Goal: Task Accomplishment & Management: Use online tool/utility

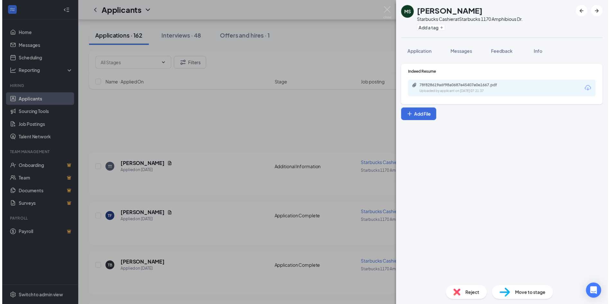
scroll to position [161, 0]
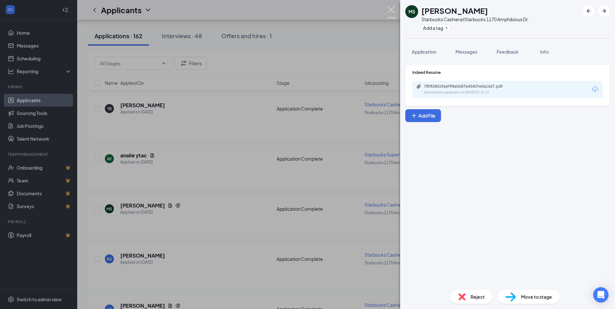
click at [391, 11] on img at bounding box center [391, 12] width 8 height 13
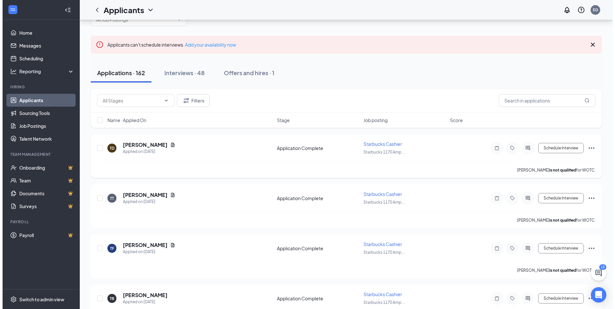
scroll to position [32, 0]
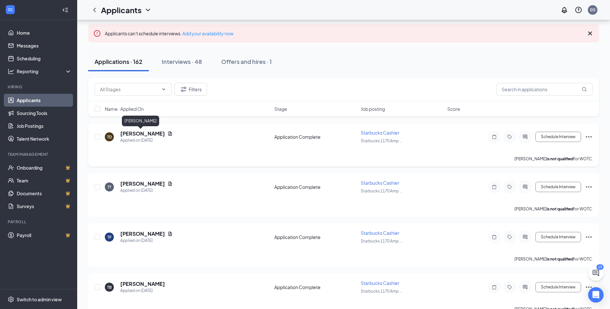
click at [142, 134] on h5 "[PERSON_NAME]" at bounding box center [142, 133] width 45 height 7
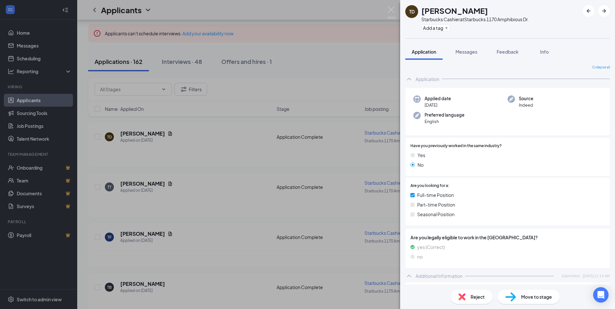
click at [252, 179] on div "TD [PERSON_NAME] Starbucks Cashier at Starbucks 1170 Amphibious Dr. Add a tag A…" at bounding box center [307, 154] width 615 height 309
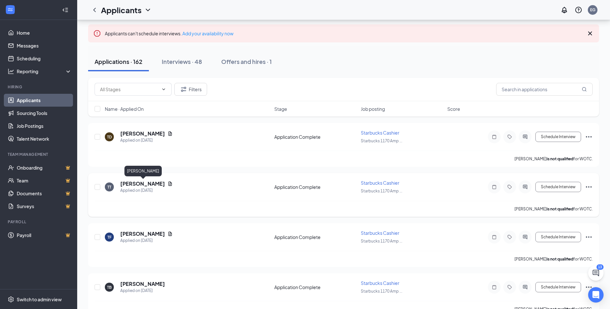
click at [149, 182] on h5 "[PERSON_NAME]" at bounding box center [142, 183] width 45 height 7
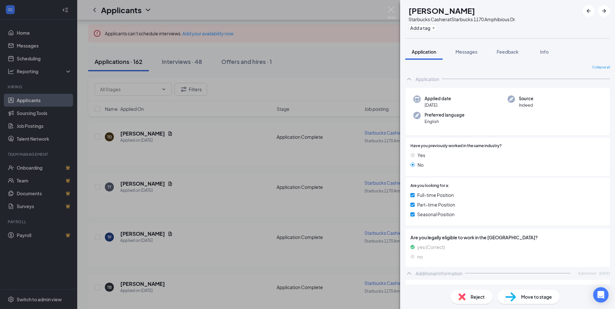
click at [218, 185] on div "TT [PERSON_NAME] Starbucks Cashier at Starbucks 1170 Amphibious Dr. Add a tag A…" at bounding box center [307, 154] width 615 height 309
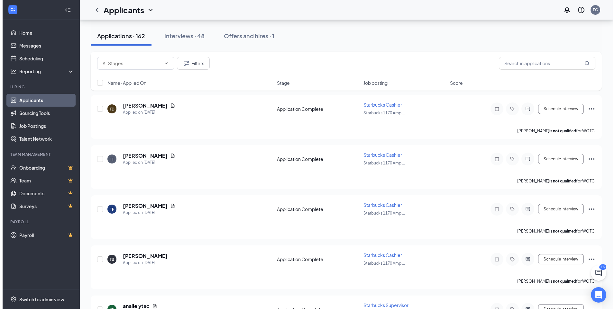
scroll to position [96, 0]
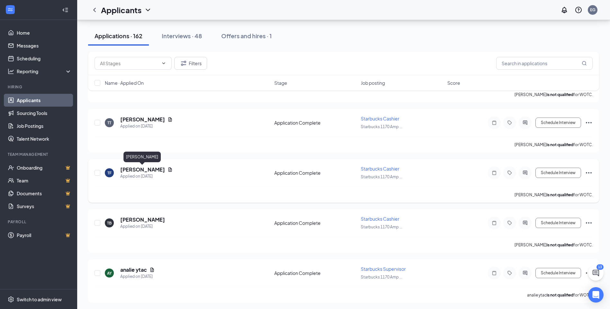
click at [154, 171] on h5 "[PERSON_NAME]" at bounding box center [142, 169] width 45 height 7
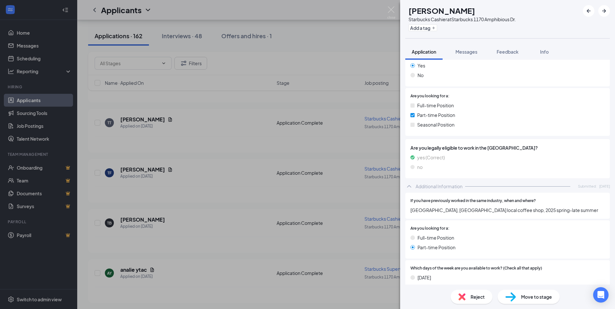
scroll to position [96, 0]
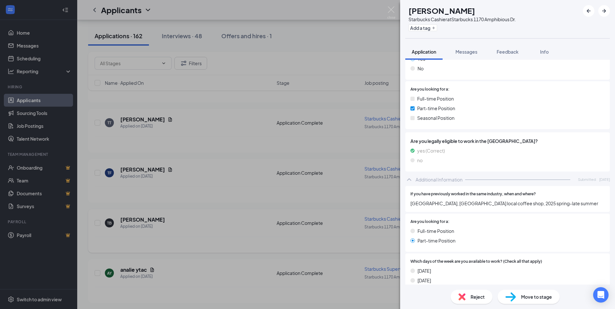
drag, startPoint x: 257, startPoint y: 210, endPoint x: 249, endPoint y: 211, distance: 7.5
click at [257, 210] on div "TF [PERSON_NAME] Starbucks Cashier at Starbucks [STREET_ADDRESS] Add a tag Appl…" at bounding box center [307, 154] width 615 height 309
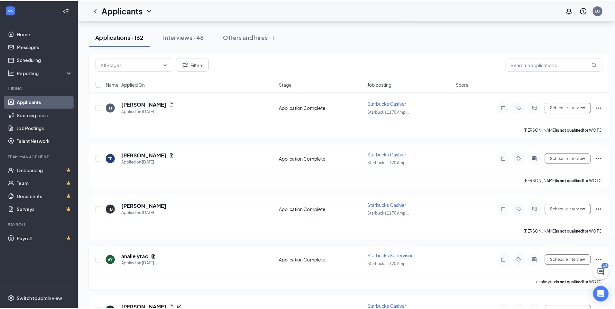
scroll to position [161, 0]
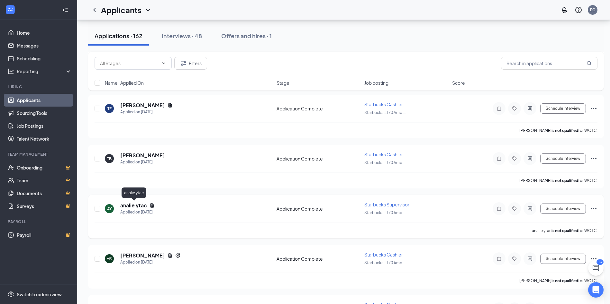
click at [138, 206] on h5 "analie ytac" at bounding box center [133, 205] width 27 height 7
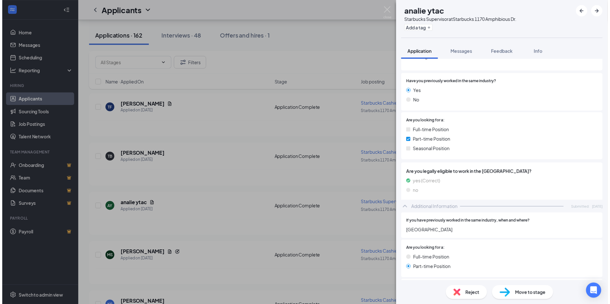
scroll to position [64, 0]
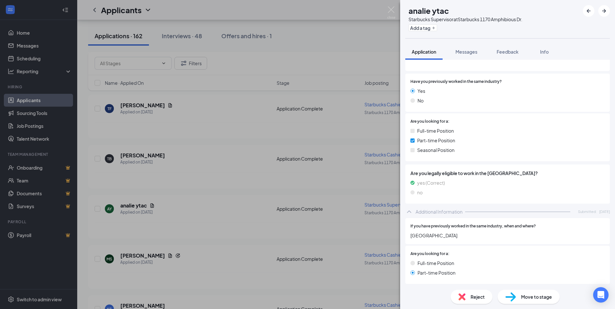
click at [289, 199] on div "AY analie ytac Starbucks Supervisor at Starbucks 1170 Amphibious Dr. Add a tag …" at bounding box center [307, 154] width 615 height 309
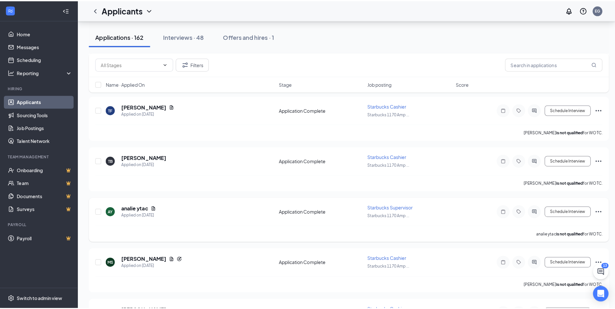
scroll to position [193, 0]
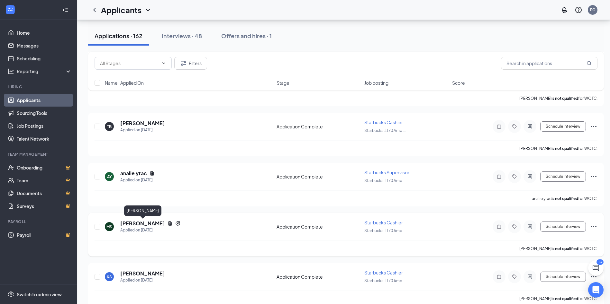
click at [160, 225] on h5 "[PERSON_NAME]" at bounding box center [142, 223] width 45 height 7
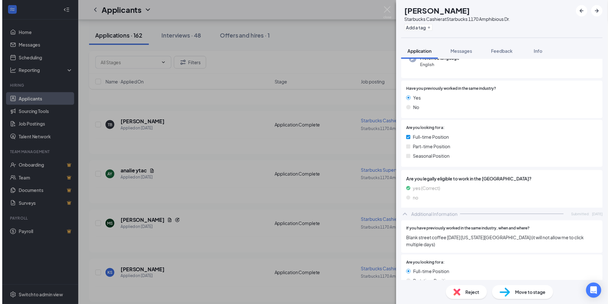
scroll to position [96, 0]
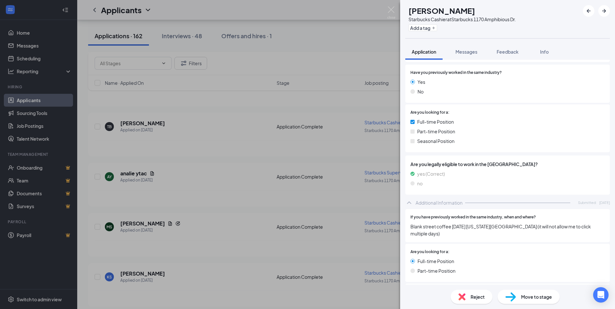
drag, startPoint x: 304, startPoint y: 207, endPoint x: 342, endPoint y: 211, distance: 38.2
click at [305, 207] on div "[PERSON_NAME] [PERSON_NAME] Starbucks Cashier at Starbucks 1170 Amphibious Dr. …" at bounding box center [307, 154] width 615 height 309
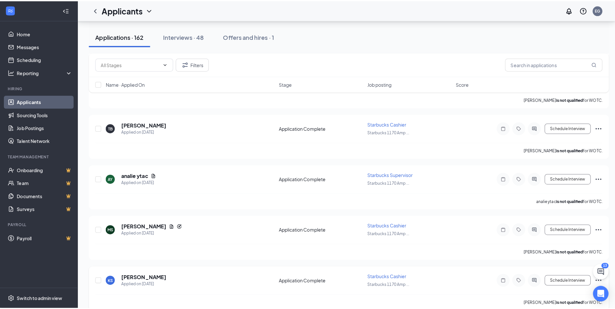
scroll to position [225, 0]
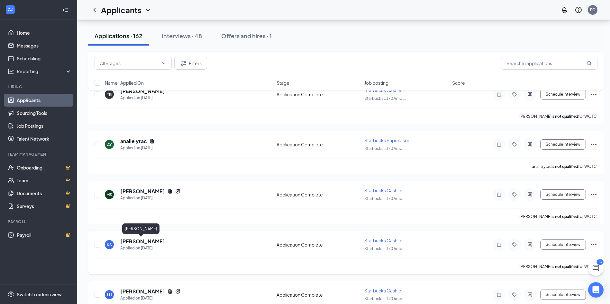
click at [140, 243] on h5 "[PERSON_NAME]" at bounding box center [142, 241] width 45 height 7
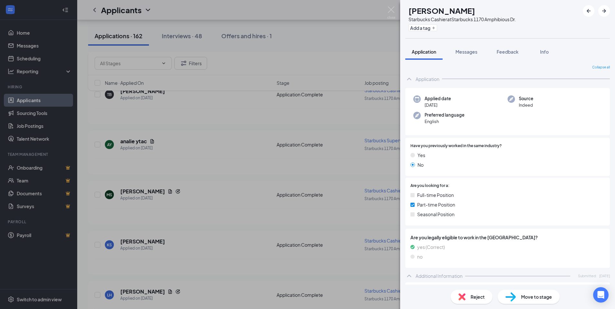
click at [273, 238] on div "KS [PERSON_NAME] Starbucks Cashier at Starbucks 1170 Amphibious Dr. Add a tag A…" at bounding box center [307, 154] width 615 height 309
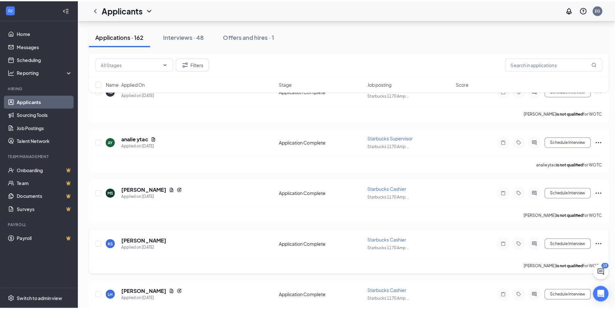
scroll to position [257, 0]
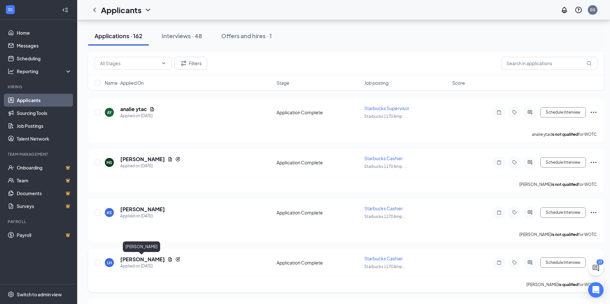
click at [153, 258] on h5 "[PERSON_NAME]" at bounding box center [142, 259] width 45 height 7
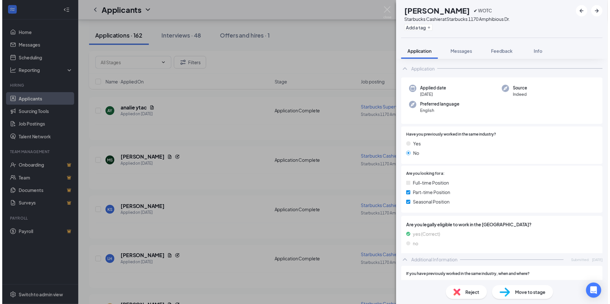
scroll to position [96, 0]
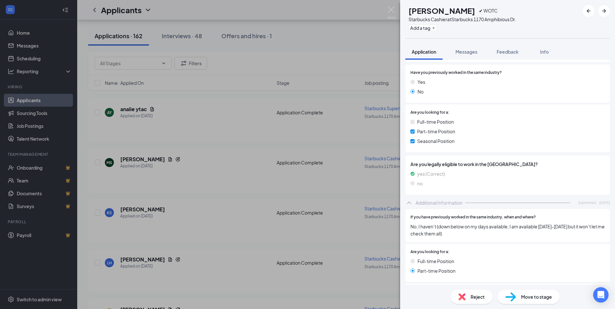
click at [242, 243] on div "LH [PERSON_NAME] ✔ WOTC Starbucks Cashier at Starbucks 1170 Amphibious Dr. Add …" at bounding box center [307, 154] width 615 height 309
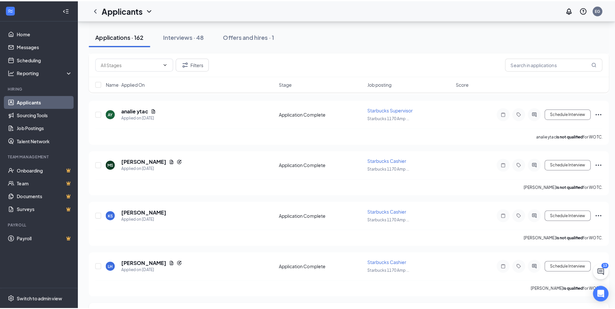
scroll to position [321, 0]
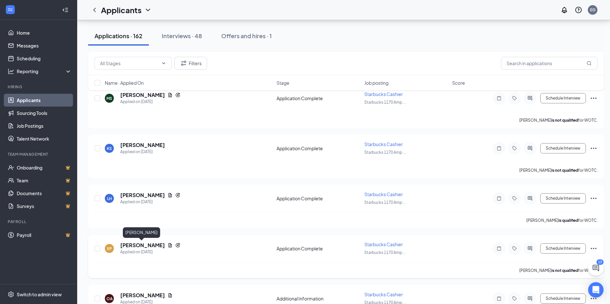
click at [133, 247] on h5 "[PERSON_NAME]" at bounding box center [142, 245] width 45 height 7
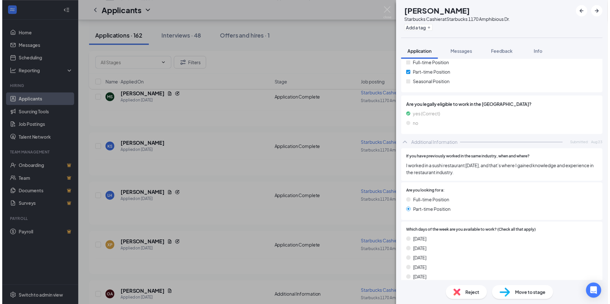
scroll to position [161, 0]
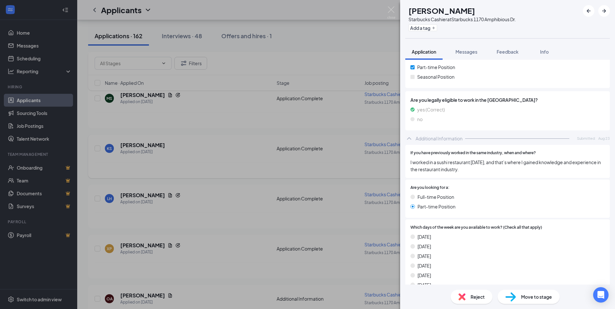
drag, startPoint x: 290, startPoint y: 183, endPoint x: 311, endPoint y: 171, distance: 23.6
click at [292, 182] on div "XP [PERSON_NAME] Starbucks Cashier at Starbucks 1170 Amphibious Dr. Add a tag A…" at bounding box center [307, 154] width 615 height 309
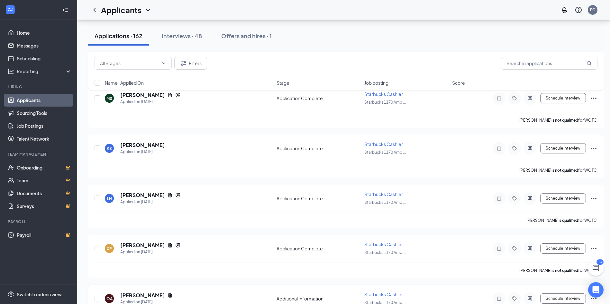
scroll to position [386, 0]
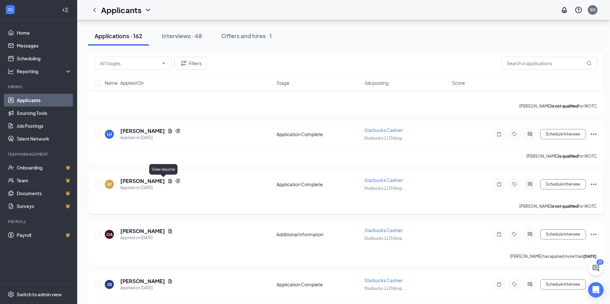
click at [167, 183] on icon "Document" at bounding box center [169, 181] width 5 height 5
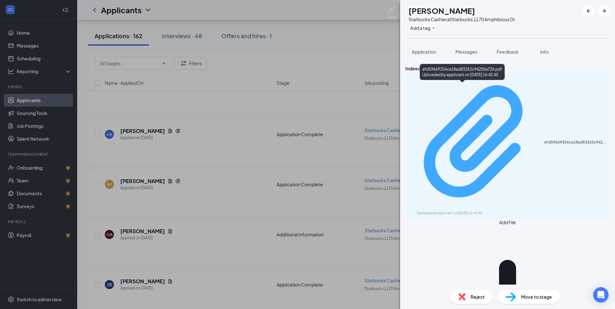
click at [544, 140] on div "efd59669354ce18ad83362c94205e726.pdf" at bounding box center [575, 142] width 62 height 5
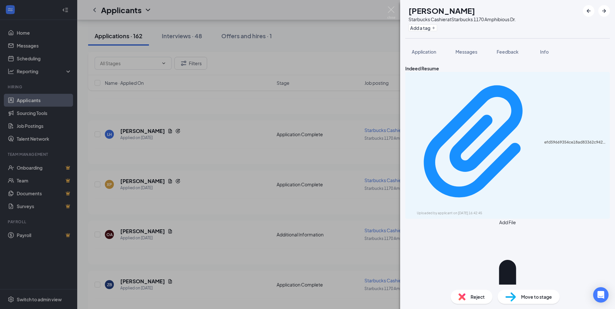
click at [179, 216] on div "XP [PERSON_NAME] Starbucks Cashier at Starbucks 1170 Amphibious Dr. Add a tag A…" at bounding box center [307, 154] width 615 height 309
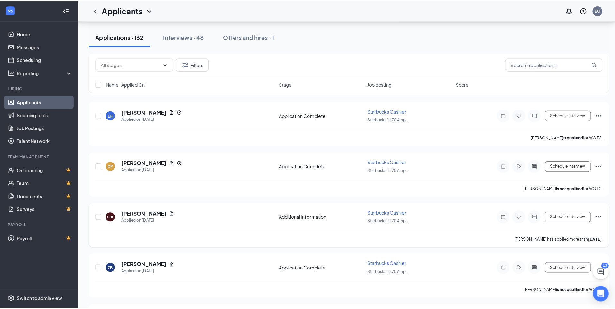
scroll to position [450, 0]
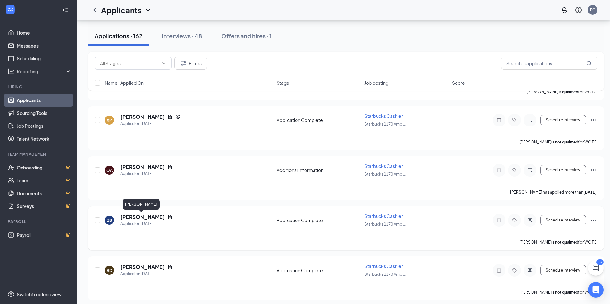
click at [144, 216] on h5 "[PERSON_NAME]" at bounding box center [142, 217] width 45 height 7
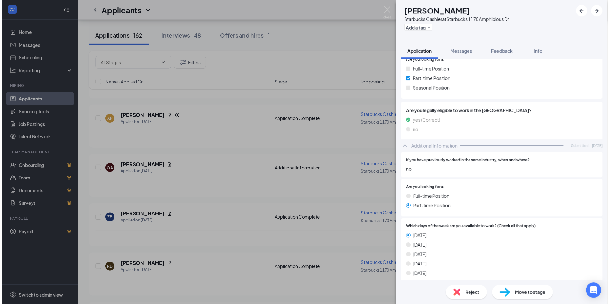
scroll to position [129, 0]
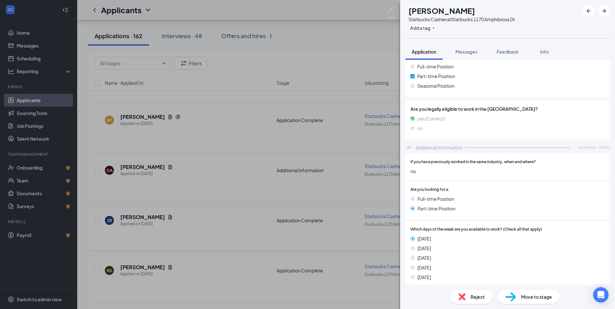
click at [264, 230] on div "ZB Z’[PERSON_NAME] Starbucks Cashier at Starbucks 1170 Amphibious Dr. Add a tag…" at bounding box center [307, 154] width 615 height 309
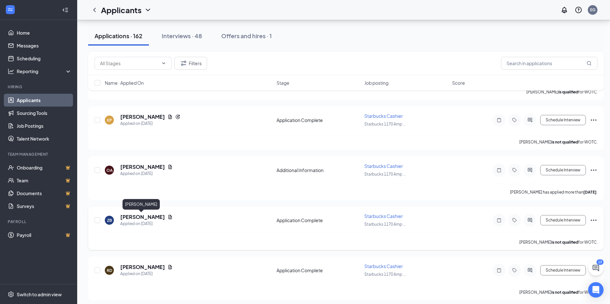
click at [141, 216] on h5 "[PERSON_NAME]" at bounding box center [142, 217] width 45 height 7
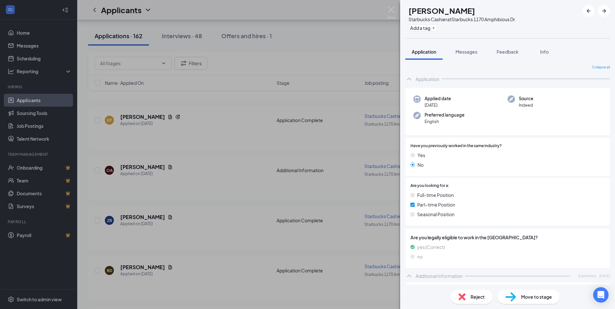
click at [257, 228] on div "ZB Z’[PERSON_NAME] Starbucks Cashier at Starbucks 1170 Amphibious Dr. Add a tag…" at bounding box center [307, 154] width 615 height 309
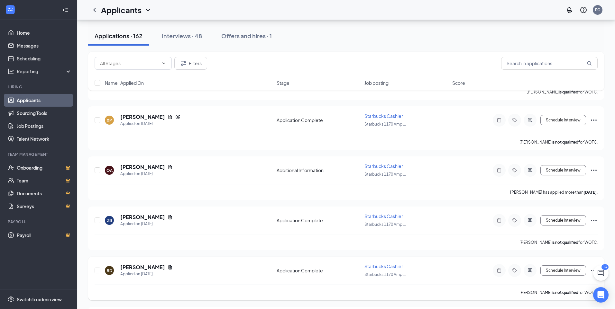
click at [137, 268] on h5 "[PERSON_NAME]" at bounding box center [142, 267] width 45 height 7
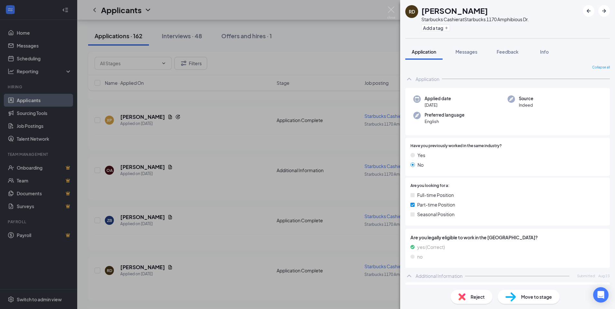
click at [247, 245] on div "RD [PERSON_NAME] Starbucks Cashier at Starbucks 1170 Amphibious Dr. Add a tag A…" at bounding box center [307, 154] width 615 height 309
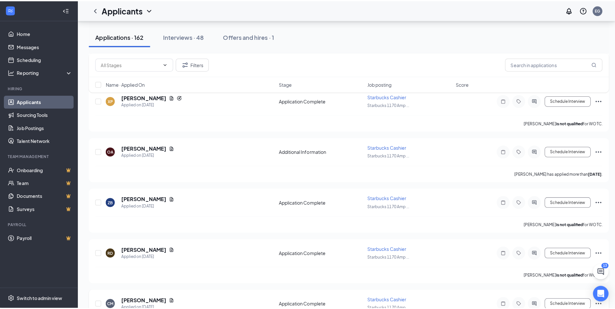
scroll to position [547, 0]
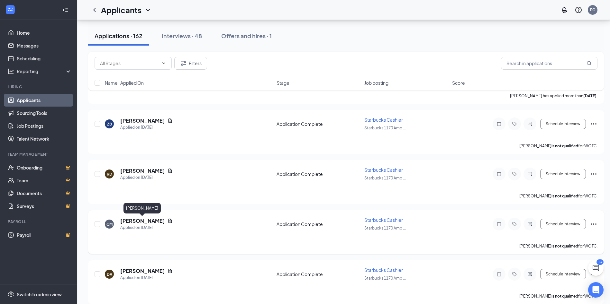
click at [154, 221] on h5 "[PERSON_NAME]" at bounding box center [142, 221] width 45 height 7
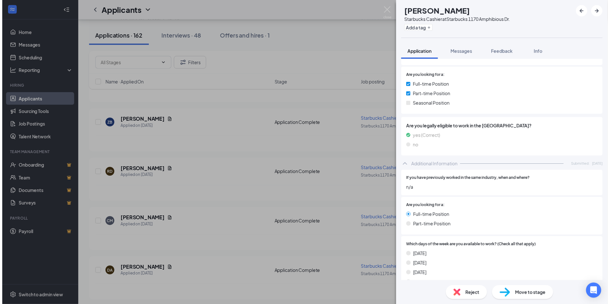
scroll to position [129, 0]
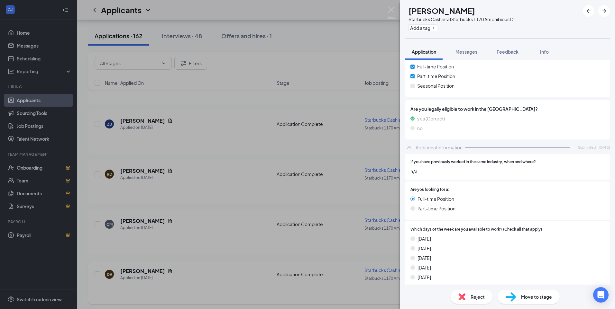
drag, startPoint x: 212, startPoint y: 208, endPoint x: 156, endPoint y: 267, distance: 81.6
click at [212, 208] on div "CM [PERSON_NAME] Starbucks Cashier at Starbucks 1170 Amphibious Dr. Add a tag A…" at bounding box center [307, 154] width 615 height 309
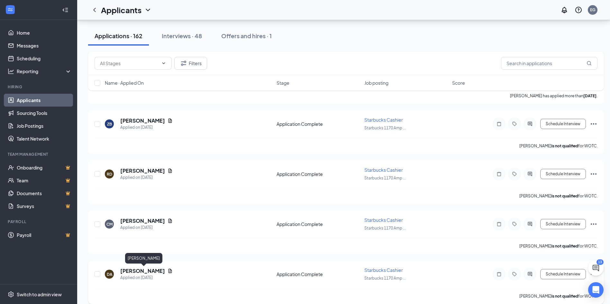
click at [160, 269] on h5 "[PERSON_NAME]" at bounding box center [142, 271] width 45 height 7
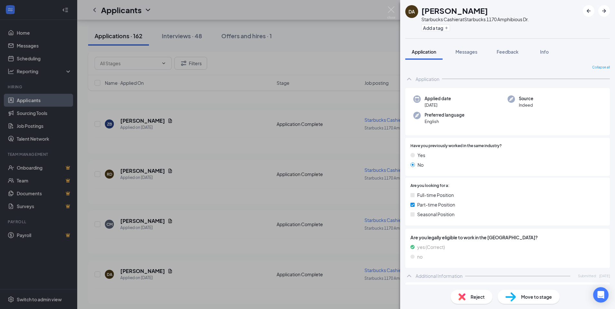
click at [248, 242] on div "DA [PERSON_NAME] Starbucks Cashier at Starbucks 1170 Amphibious Dr. Add a tag A…" at bounding box center [307, 154] width 615 height 309
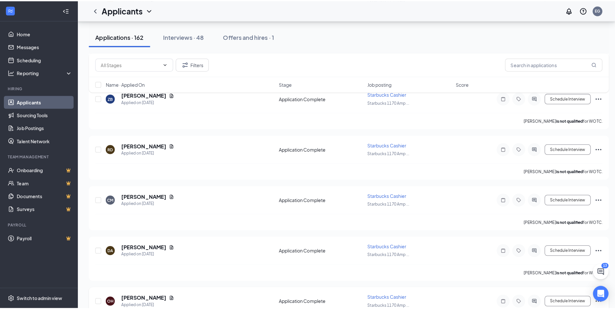
scroll to position [611, 0]
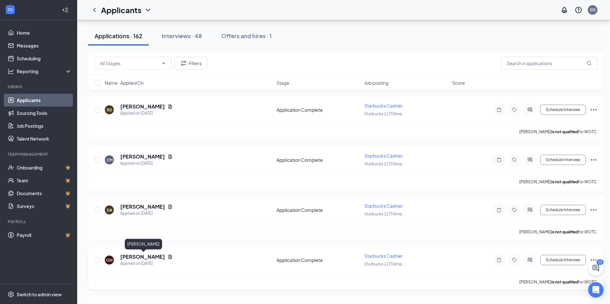
click at [153, 258] on h5 "[PERSON_NAME]" at bounding box center [142, 257] width 45 height 7
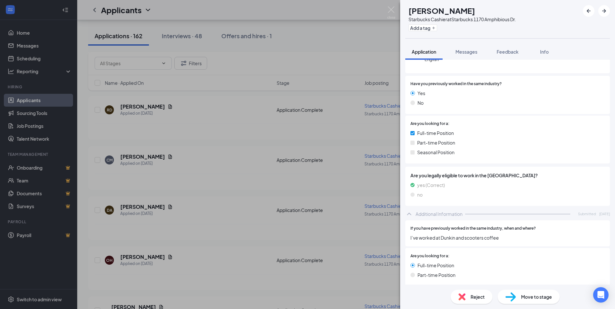
scroll to position [161, 0]
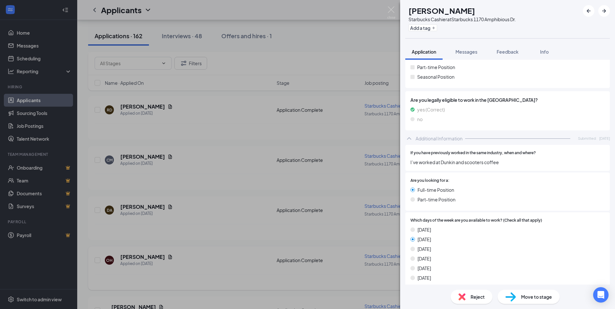
click at [183, 238] on div "OH [PERSON_NAME] Starbucks Cashier at Starbucks 1170 Amphibious Dr. Add a tag A…" at bounding box center [307, 154] width 615 height 309
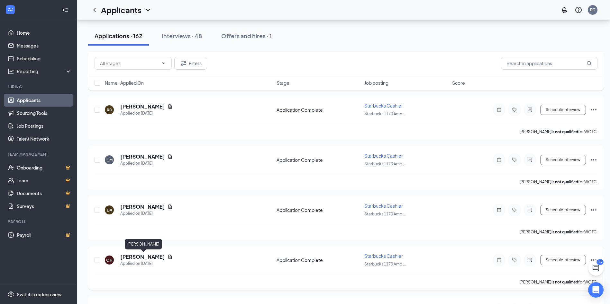
click at [140, 253] on div "OH [PERSON_NAME] Applied on [DATE] Application Complete Starbucks Cashier Starb…" at bounding box center [346, 263] width 503 height 21
drag, startPoint x: 140, startPoint y: 253, endPoint x: 158, endPoint y: 259, distance: 18.8
click at [158, 259] on h5 "[PERSON_NAME]" at bounding box center [142, 257] width 45 height 7
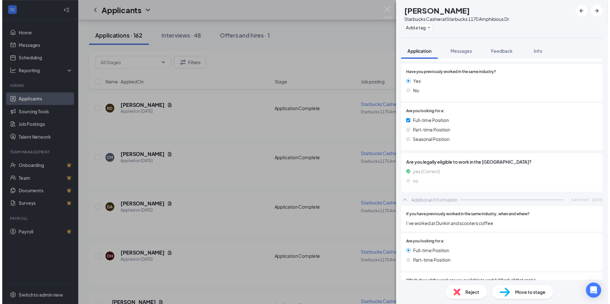
scroll to position [96, 0]
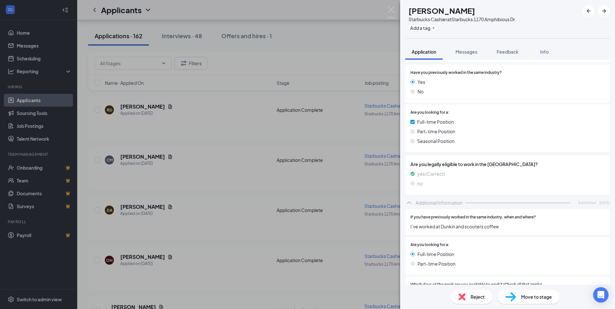
drag, startPoint x: 201, startPoint y: 245, endPoint x: 226, endPoint y: 243, distance: 24.8
click at [201, 245] on div "OH [PERSON_NAME] Starbucks Cashier at Starbucks 1170 Amphibious Dr. Add a tag A…" at bounding box center [307, 154] width 615 height 309
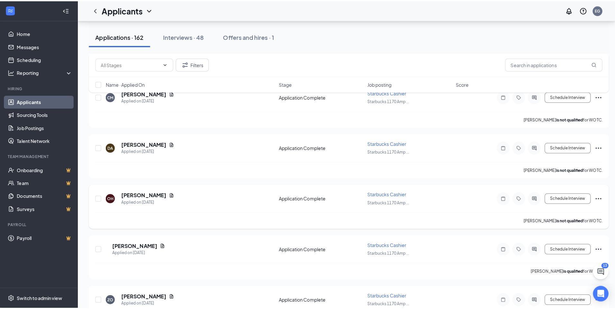
scroll to position [739, 0]
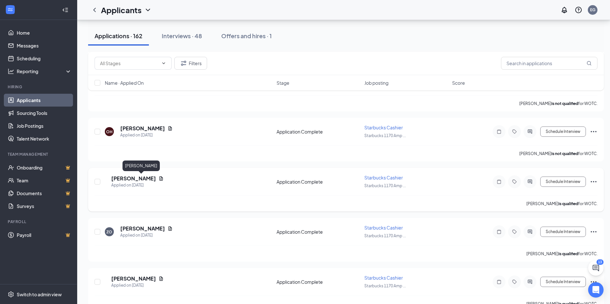
click at [136, 182] on h5 "[PERSON_NAME]" at bounding box center [133, 178] width 45 height 7
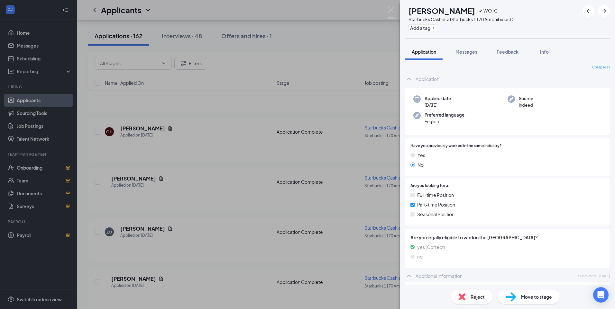
click at [290, 230] on div "AB [PERSON_NAME] ✔ WOTC Starbucks Cashier at Starbucks 1170 Amphibious Dr. Add …" at bounding box center [307, 154] width 615 height 309
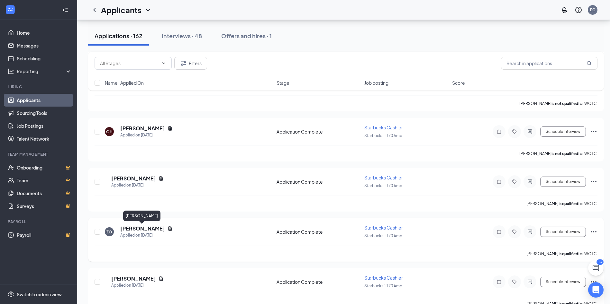
click at [133, 230] on h5 "[PERSON_NAME]" at bounding box center [142, 228] width 45 height 7
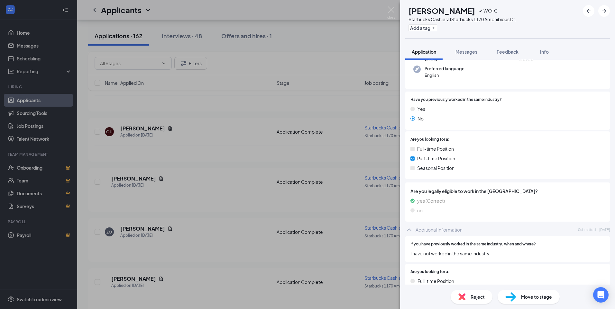
scroll to position [129, 0]
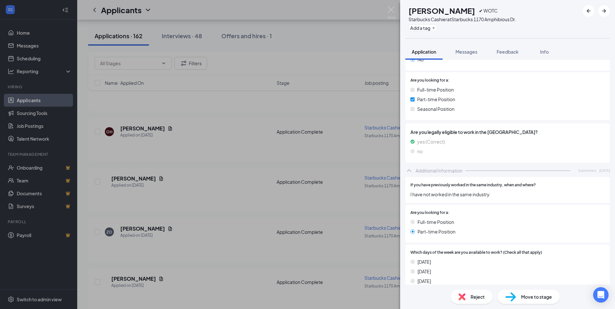
click at [205, 266] on div "ZO Zymeria [PERSON_NAME] ✔ WOTC Starbucks Cashier at Starbucks 1170 Amphibious …" at bounding box center [307, 154] width 615 height 309
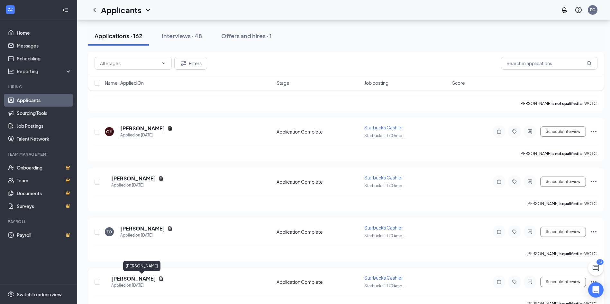
click at [136, 279] on h5 "[PERSON_NAME]" at bounding box center [133, 279] width 45 height 7
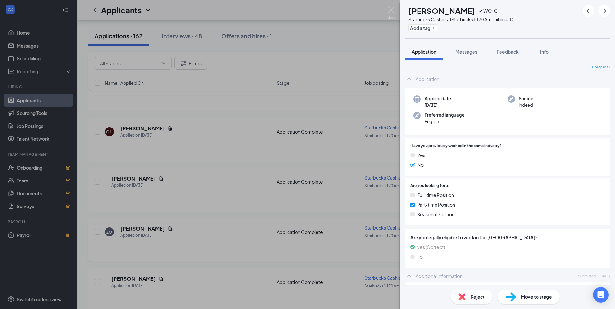
click at [192, 264] on div "[PERSON_NAME] Johnaijah [PERSON_NAME] ✔ WOTC Starbucks Cashier at Starbucks 117…" at bounding box center [307, 154] width 615 height 309
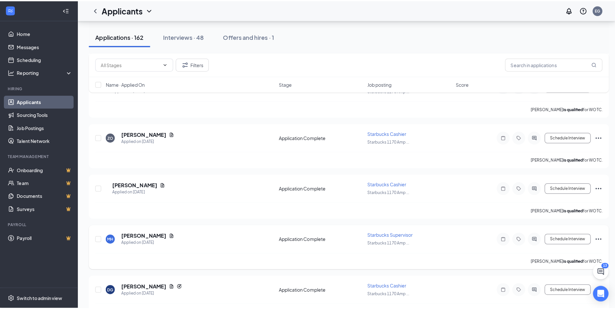
scroll to position [836, 0]
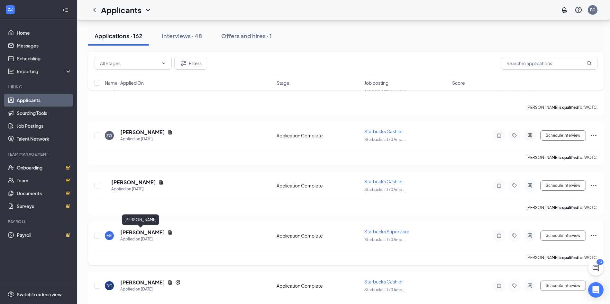
click at [141, 235] on h5 "[PERSON_NAME]" at bounding box center [142, 232] width 45 height 7
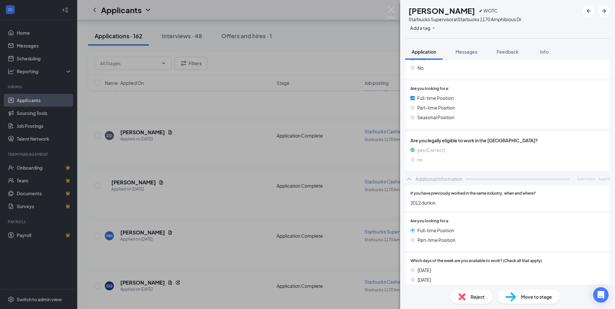
scroll to position [96, 0]
click at [229, 222] on div "[PERSON_NAME] ✔ WOTC Starbucks Supervisor at Starbucks [STREET_ADDRESS] Add a t…" at bounding box center [307, 154] width 615 height 309
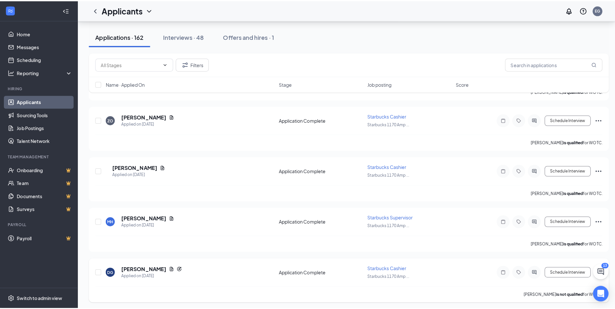
scroll to position [855, 0]
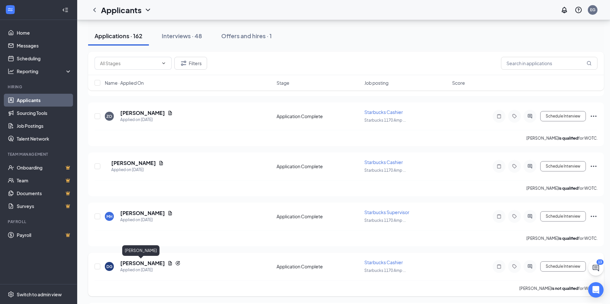
click at [131, 264] on h5 "[PERSON_NAME]" at bounding box center [142, 263] width 45 height 7
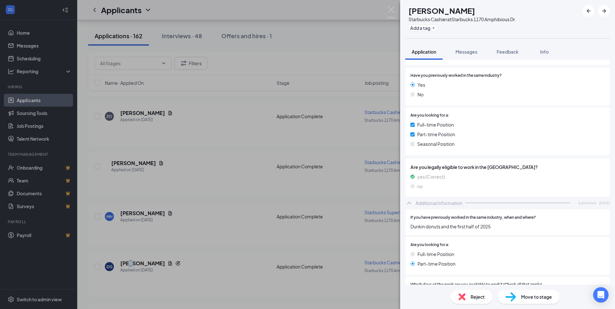
scroll to position [96, 0]
click at [245, 249] on div "DG [PERSON_NAME] Starbucks Cashier at Starbucks 1170 Amphibious Dr. Add a tag A…" at bounding box center [307, 154] width 615 height 309
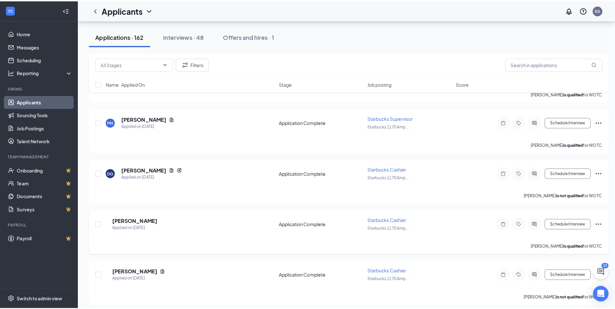
scroll to position [952, 0]
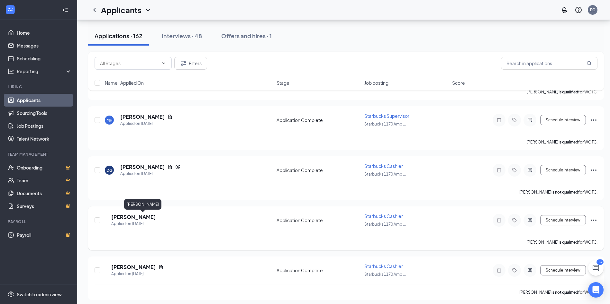
click at [130, 219] on h5 "[PERSON_NAME]" at bounding box center [133, 217] width 45 height 7
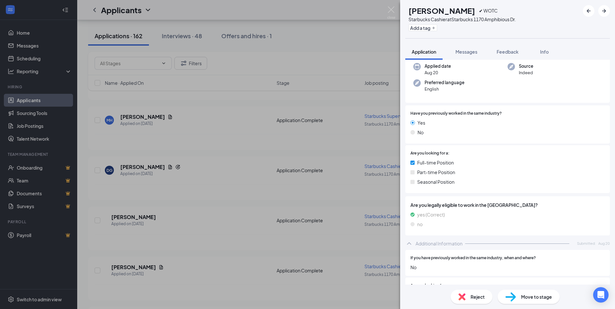
scroll to position [64, 0]
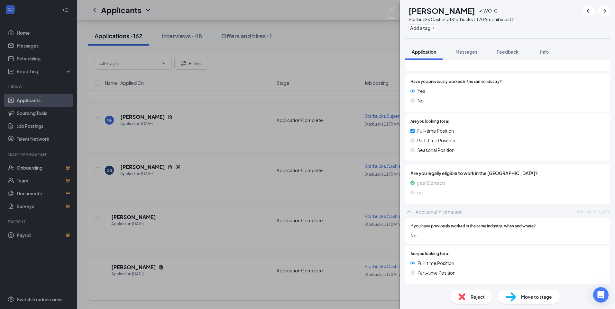
drag, startPoint x: 207, startPoint y: 207, endPoint x: 158, endPoint y: 263, distance: 74.5
click at [207, 207] on div "KL [PERSON_NAME] ✔ WOTC Starbucks Cashier at Starbucks 1170 Amphibious Dr. Add …" at bounding box center [307, 154] width 615 height 309
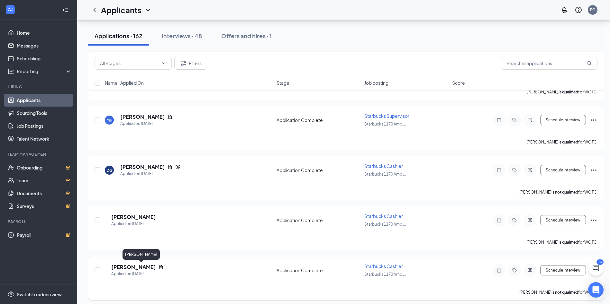
click at [144, 269] on h5 "[PERSON_NAME]" at bounding box center [133, 267] width 45 height 7
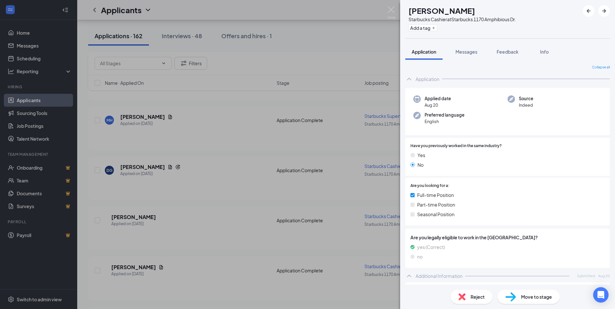
click at [206, 253] on div "TS [PERSON_NAME] Starbucks Cashier at Starbucks 1170 Amphibious Dr. Add a tag A…" at bounding box center [307, 154] width 615 height 309
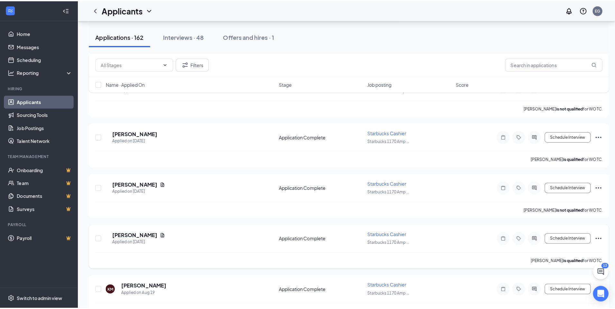
scroll to position [1048, 0]
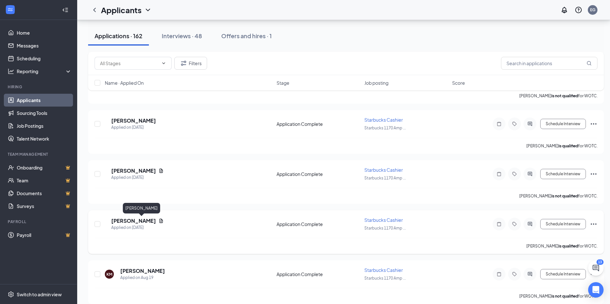
click at [140, 222] on h5 "[PERSON_NAME]" at bounding box center [133, 221] width 45 height 7
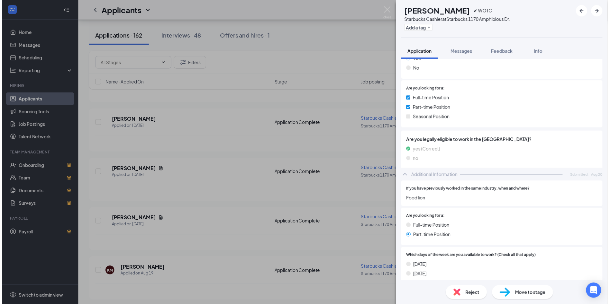
scroll to position [96, 0]
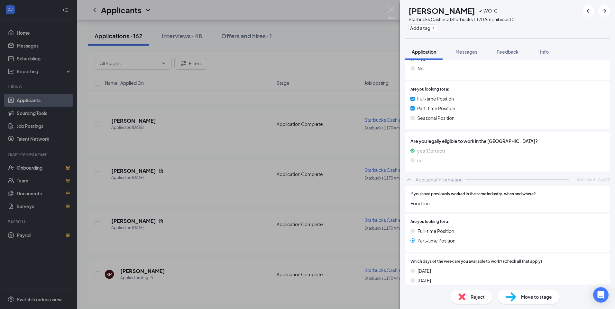
click at [219, 223] on div "TL [PERSON_NAME] ✔ WOTC Starbucks Cashier at Starbucks 1170 Amphibious Dr. Add …" at bounding box center [307, 154] width 615 height 309
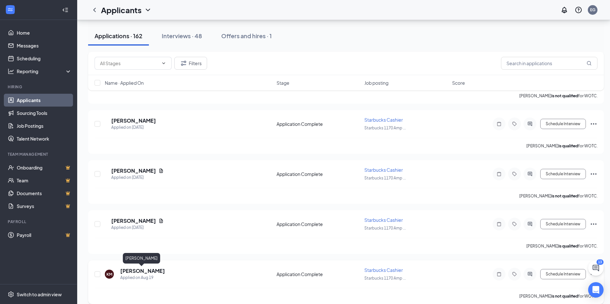
click at [137, 270] on h5 "[PERSON_NAME]" at bounding box center [142, 271] width 45 height 7
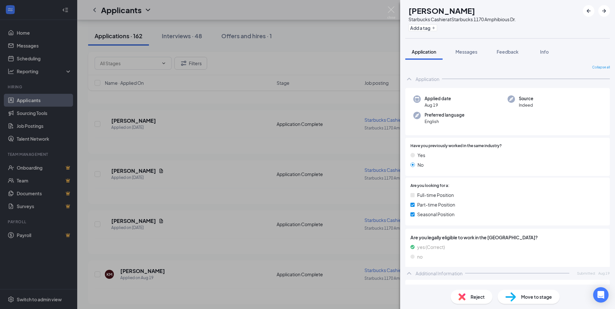
click at [261, 231] on div "KM [PERSON_NAME] Starbucks Cashier at Starbucks 1170 Amphibious Dr. Add a tag A…" at bounding box center [307, 154] width 615 height 309
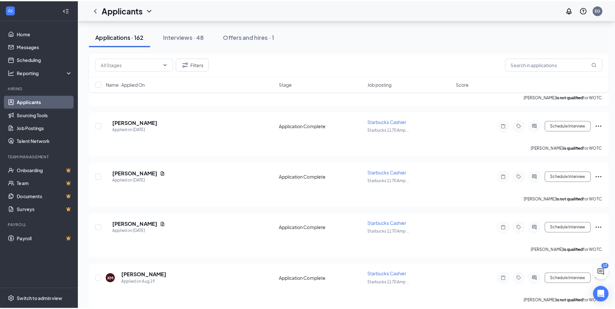
scroll to position [1112, 0]
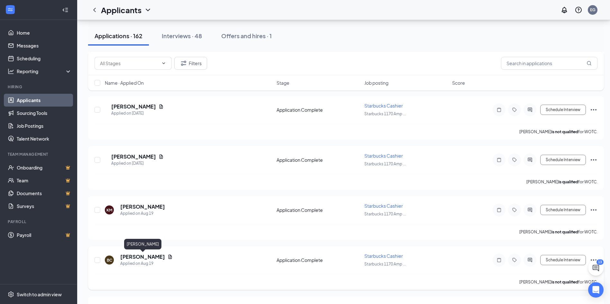
click at [126, 259] on h5 "[PERSON_NAME]" at bounding box center [142, 257] width 45 height 7
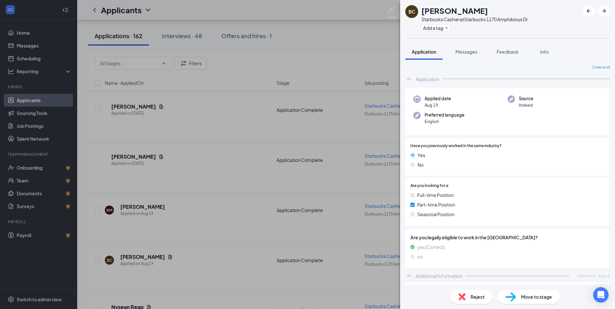
click at [204, 243] on div "BC [PERSON_NAME] Starbucks Cashier at Starbucks 1170 Amphibious Dr. Add a tag A…" at bounding box center [307, 154] width 615 height 309
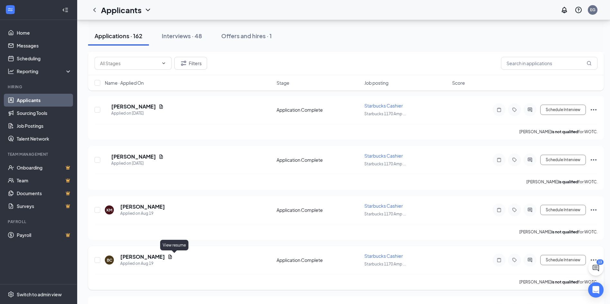
click at [172, 258] on icon "Document" at bounding box center [170, 257] width 4 height 4
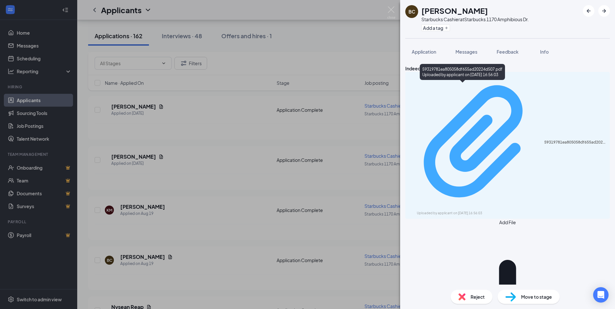
click at [544, 140] on div "59319781ea805058df655ad20224d507.pdf" at bounding box center [575, 142] width 62 height 5
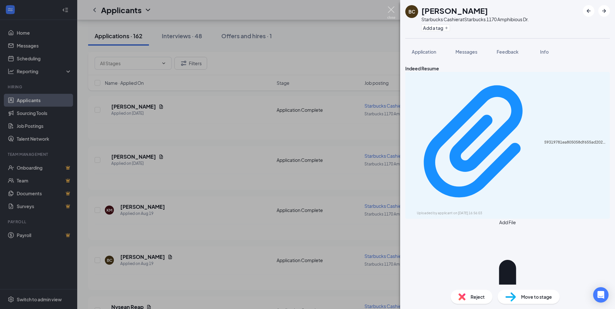
click at [393, 10] on img at bounding box center [391, 12] width 8 height 13
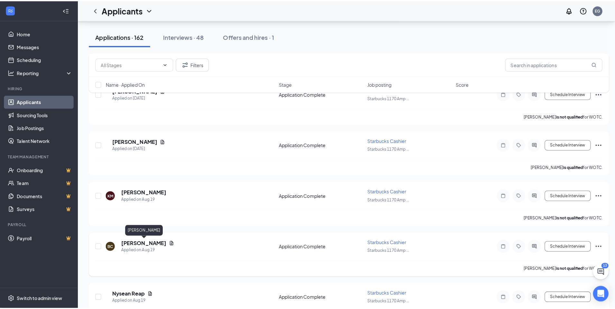
scroll to position [1177, 0]
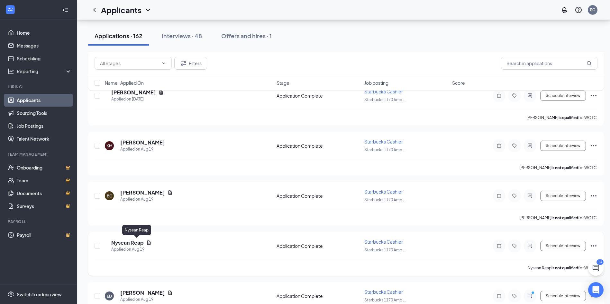
click at [136, 242] on h5 "Nysean Reap" at bounding box center [127, 243] width 32 height 7
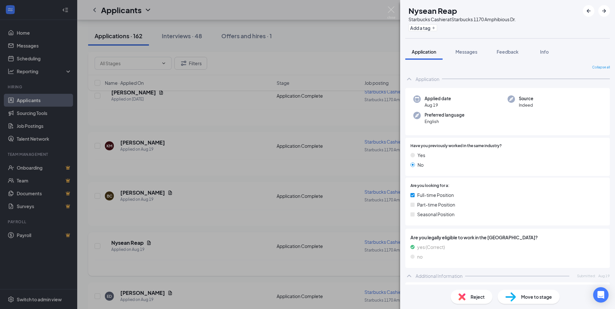
drag, startPoint x: 252, startPoint y: 241, endPoint x: 216, endPoint y: 259, distance: 40.8
click at [252, 240] on div "NR Nysean Reap Starbucks Cashier at Starbucks 1170 Amphibious Dr. Add a tag App…" at bounding box center [307, 154] width 615 height 309
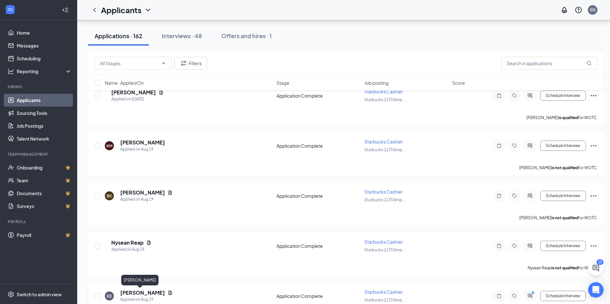
click at [135, 292] on h5 "[PERSON_NAME]" at bounding box center [142, 293] width 45 height 7
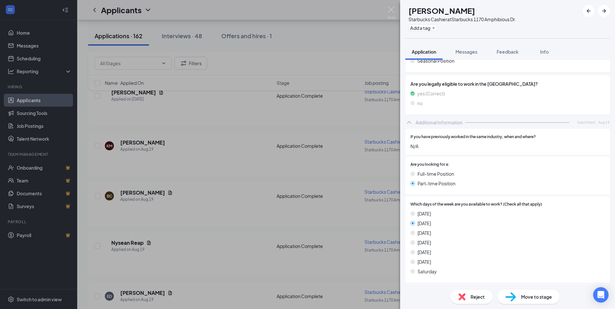
scroll to position [161, 0]
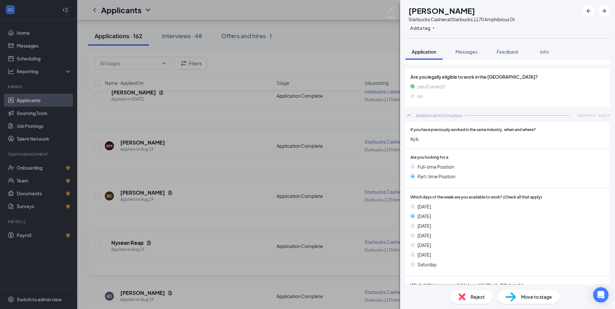
drag, startPoint x: 226, startPoint y: 269, endPoint x: 239, endPoint y: 268, distance: 12.3
click at [229, 268] on div "ED [PERSON_NAME] Starbucks Cashier at Starbucks 1170 Amphibious Dr. Add a tag A…" at bounding box center [307, 154] width 615 height 309
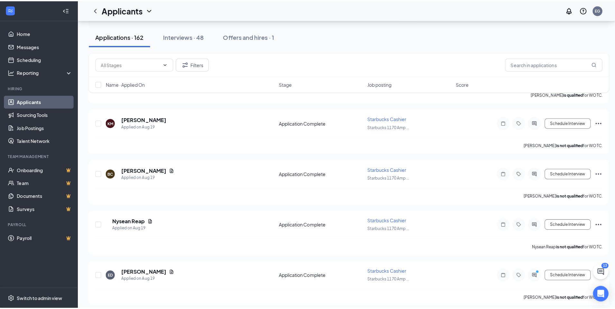
scroll to position [1241, 0]
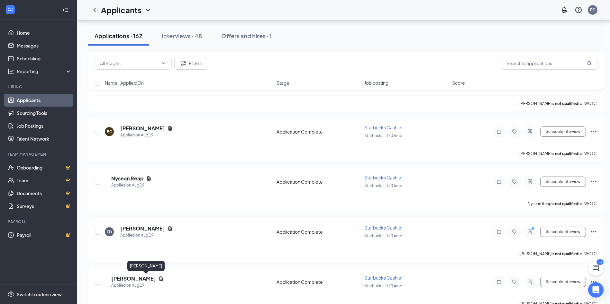
click at [156, 279] on h5 "[PERSON_NAME]" at bounding box center [133, 279] width 45 height 7
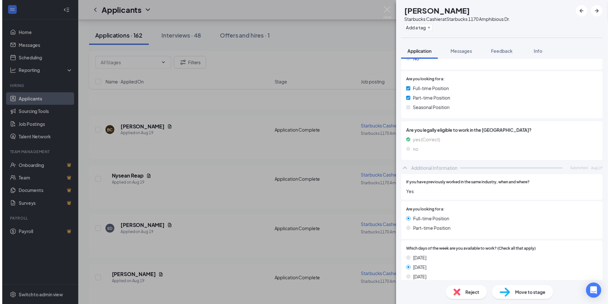
scroll to position [161, 0]
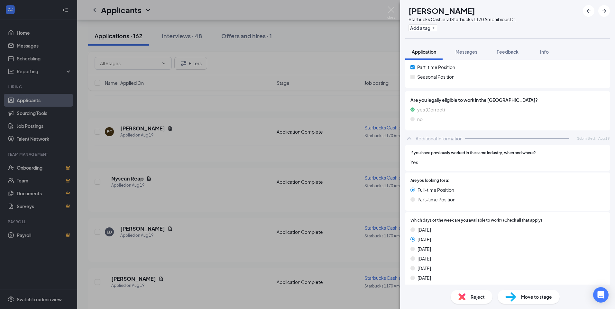
click at [204, 235] on div "[PERSON_NAME] Starbucks Cashier at Starbucks 1170 Amphibious Dr. Add a tag Appl…" at bounding box center [307, 154] width 615 height 309
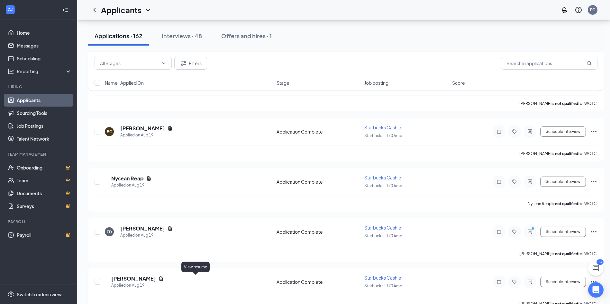
click at [164, 279] on icon "Document" at bounding box center [160, 278] width 5 height 5
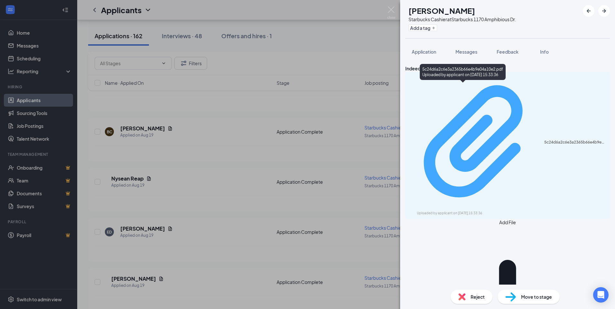
click at [544, 140] on div "5c24d6a2c6e3a2365b66e4b9e04a10e2.pdf" at bounding box center [575, 142] width 62 height 5
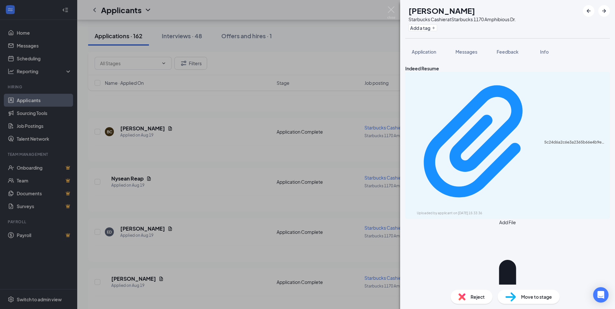
click at [305, 107] on div "[PERSON_NAME] Starbucks Cashier at Starbucks 1170 Amphibious Dr. Add a tag Appl…" at bounding box center [307, 154] width 615 height 309
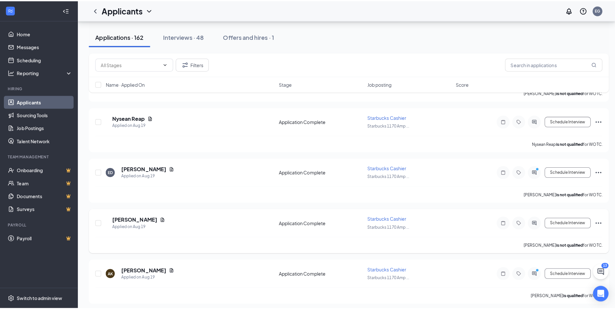
scroll to position [1305, 0]
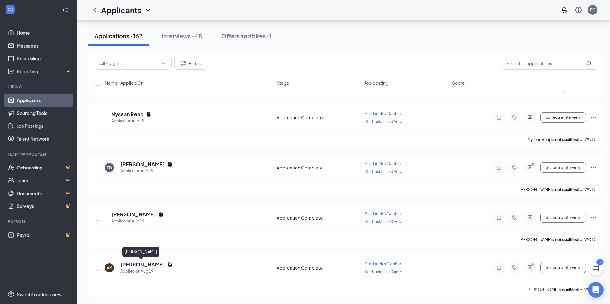
click at [136, 263] on h5 "[PERSON_NAME]" at bounding box center [142, 264] width 45 height 7
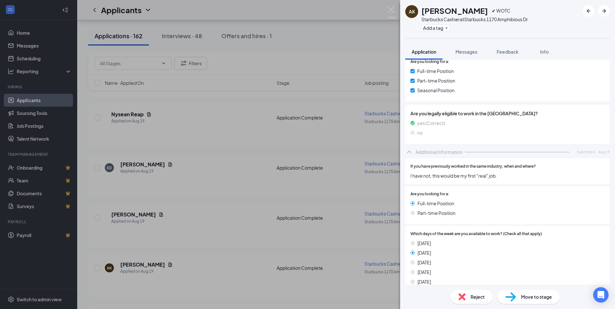
scroll to position [129, 0]
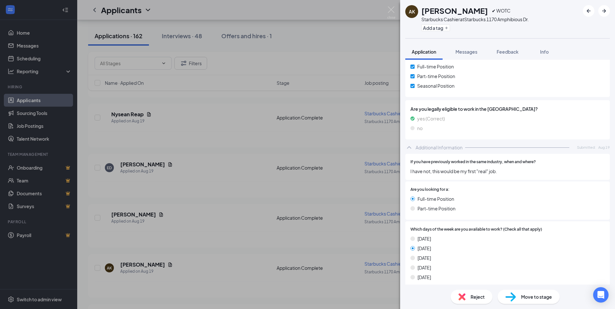
click at [204, 252] on div "AK [PERSON_NAME] ✔ WOTC Starbucks Cashier at Starbucks 1170 Amphibious Dr. Add …" at bounding box center [307, 154] width 615 height 309
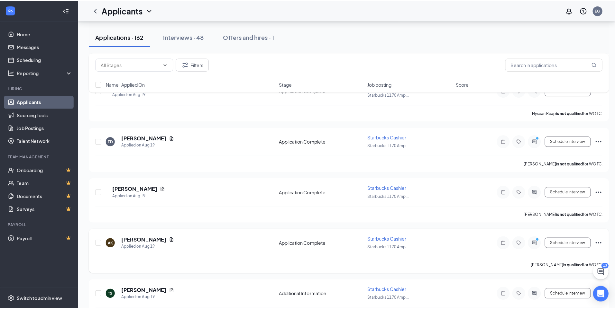
scroll to position [1357, 0]
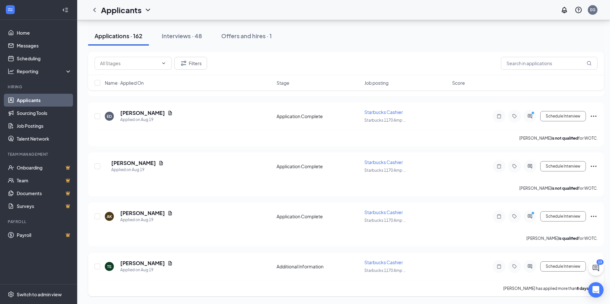
click at [141, 262] on h5 "[PERSON_NAME]" at bounding box center [142, 263] width 45 height 7
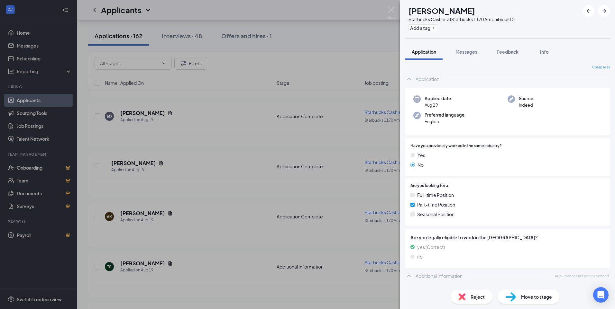
drag, startPoint x: 251, startPoint y: 255, endPoint x: 246, endPoint y: 255, distance: 5.1
click at [250, 255] on div "TS [PERSON_NAME] Starbucks Cashier at Starbucks [STREET_ADDRESS] Add a tag Appl…" at bounding box center [307, 154] width 615 height 309
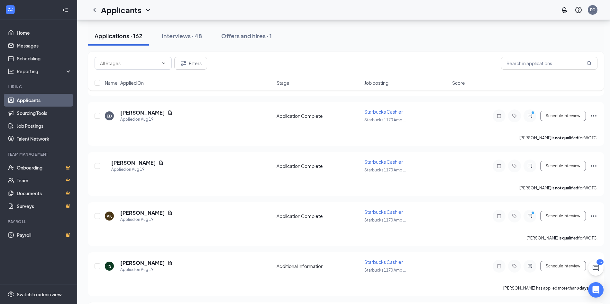
scroll to position [1421, 0]
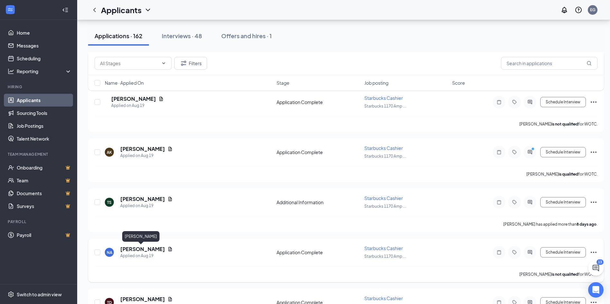
click at [125, 250] on h5 "[PERSON_NAME]" at bounding box center [142, 249] width 45 height 7
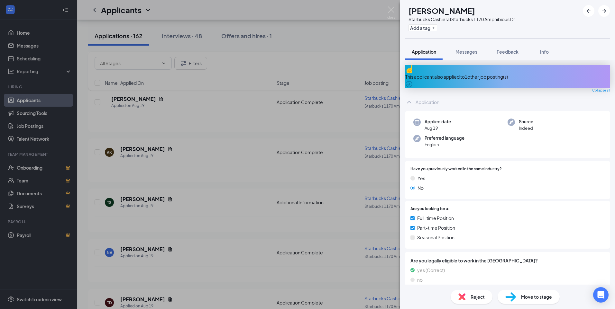
click at [244, 231] on div "NA [PERSON_NAME] Starbucks Cashier at Starbucks 1170 Amphibious Dr. Add a tag A…" at bounding box center [307, 154] width 615 height 309
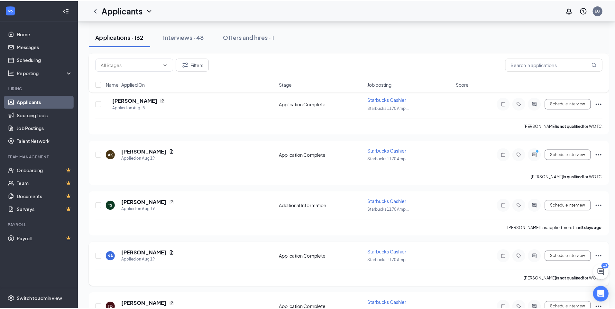
scroll to position [1453, 0]
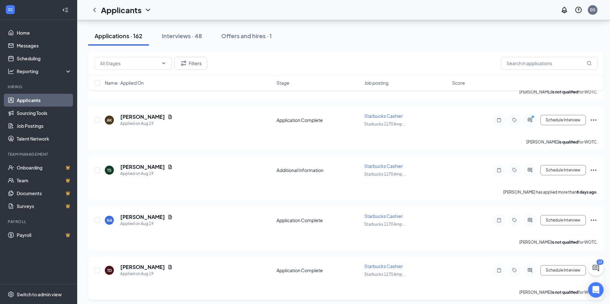
click at [144, 268] on h5 "[PERSON_NAME]" at bounding box center [142, 267] width 45 height 7
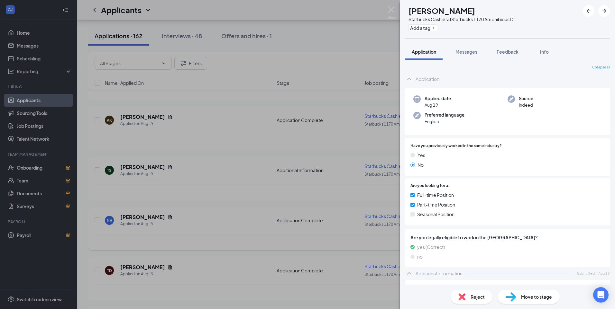
drag, startPoint x: 244, startPoint y: 253, endPoint x: 278, endPoint y: 249, distance: 34.7
click at [244, 252] on div "TD [PERSON_NAME] Starbucks Cashier at Starbucks 1170 Amphibious Dr. Add a tag A…" at bounding box center [307, 154] width 615 height 309
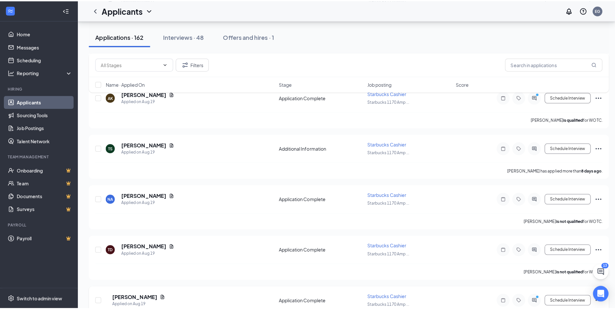
scroll to position [1550, 0]
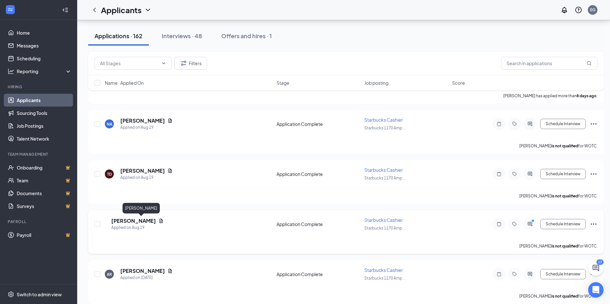
click at [136, 222] on h5 "[PERSON_NAME]" at bounding box center [133, 221] width 45 height 7
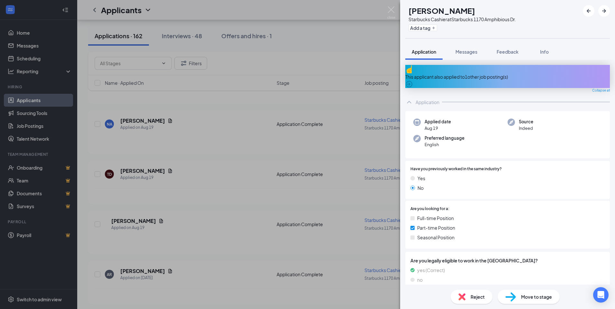
click at [242, 207] on div "KG [PERSON_NAME] Starbucks Cashier at Starbucks 1170 Amphibious Dr. Add a tag A…" at bounding box center [307, 154] width 615 height 309
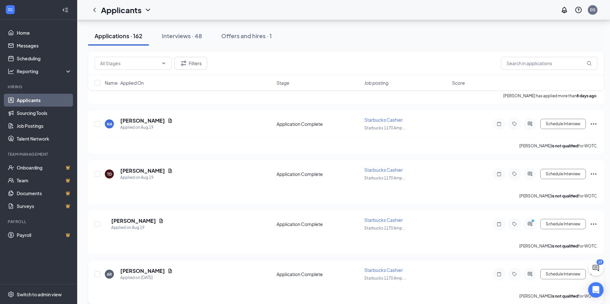
click at [131, 272] on h5 "[PERSON_NAME]" at bounding box center [142, 271] width 45 height 7
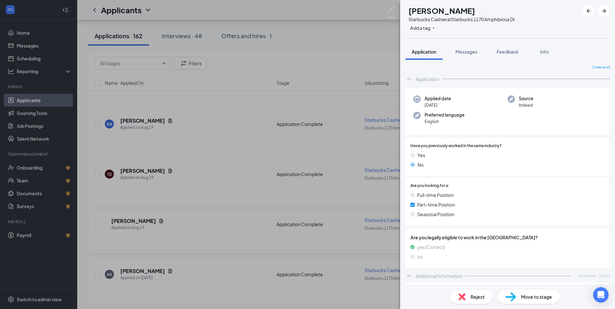
click at [237, 211] on div "AR [PERSON_NAME] Starbucks Cashier at Starbucks 1170 Amphibious Dr. Add a tag A…" at bounding box center [307, 154] width 615 height 309
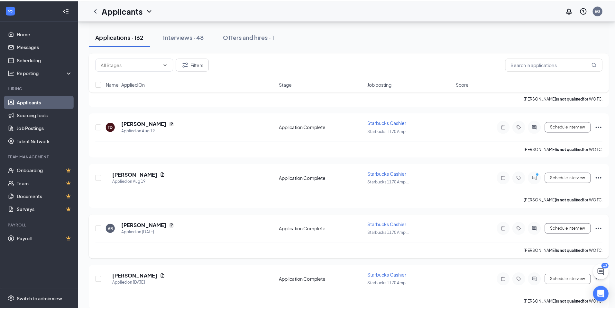
scroll to position [1614, 0]
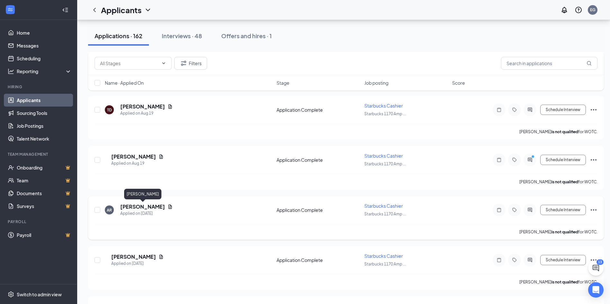
click at [127, 205] on h5 "[PERSON_NAME]" at bounding box center [142, 207] width 45 height 7
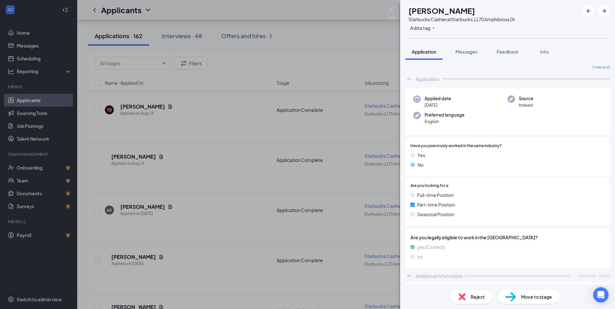
click at [262, 190] on div "AR [PERSON_NAME] Starbucks Cashier at Starbucks 1170 Amphibious Dr. Add a tag A…" at bounding box center [307, 154] width 615 height 309
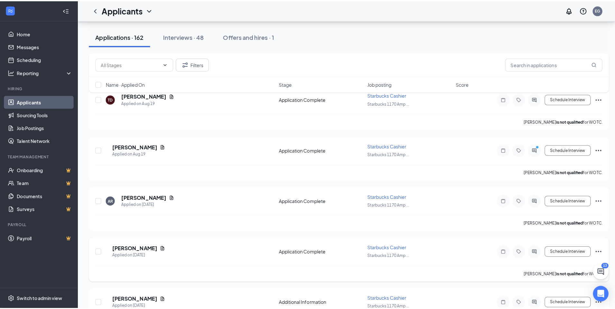
scroll to position [1678, 0]
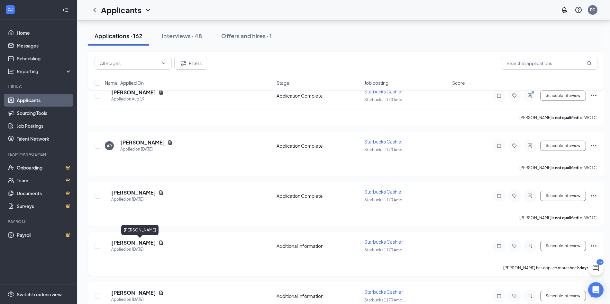
click at [144, 242] on h5 "[PERSON_NAME]" at bounding box center [133, 243] width 45 height 7
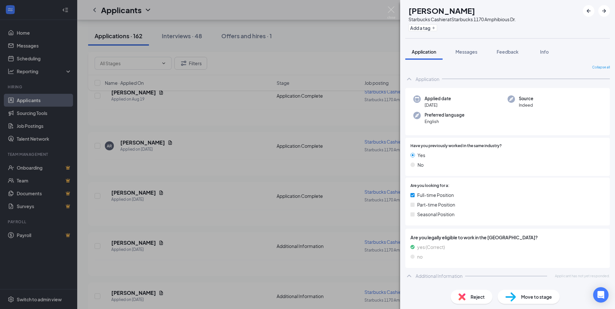
click at [220, 244] on div "JR [PERSON_NAME] Starbucks Cashier at Starbucks 1170 Amphibious Dr. Add a tag A…" at bounding box center [307, 154] width 615 height 309
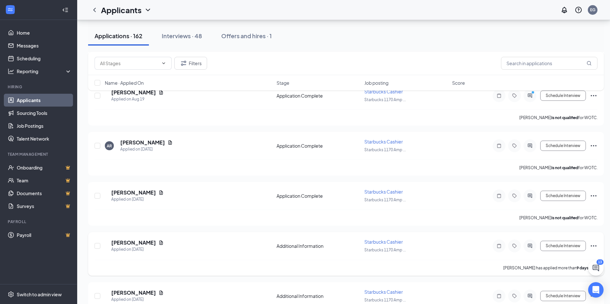
click at [158, 242] on icon "Document" at bounding box center [160, 242] width 5 height 5
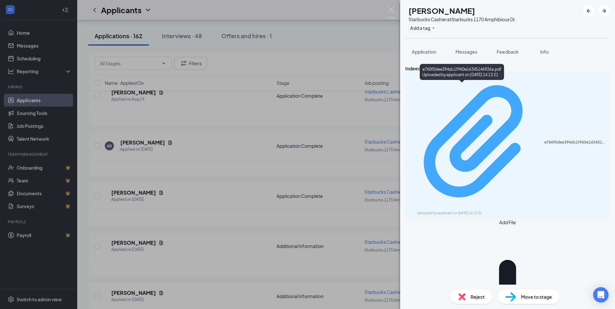
click at [445, 90] on div "e760f0dee394dc1f960e16345146926a.pdf Uploaded by applicant on [DATE] 14:13:21" at bounding box center [507, 145] width 197 height 141
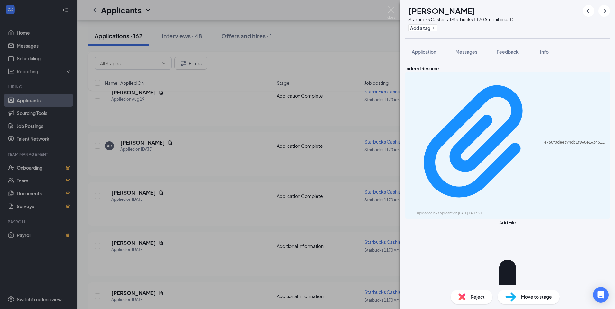
click at [202, 167] on div "JR [PERSON_NAME] Starbucks Cashier at Starbucks 1170 Amphibious Dr. Add a tag A…" at bounding box center [307, 154] width 615 height 309
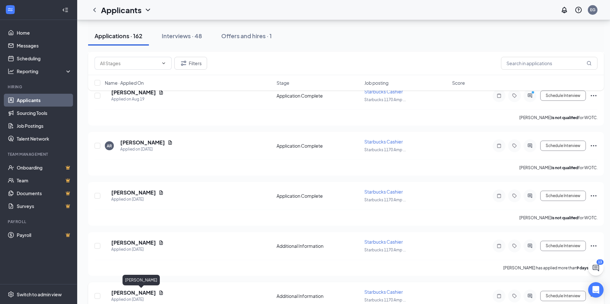
click at [136, 294] on h5 "[PERSON_NAME]" at bounding box center [133, 293] width 45 height 7
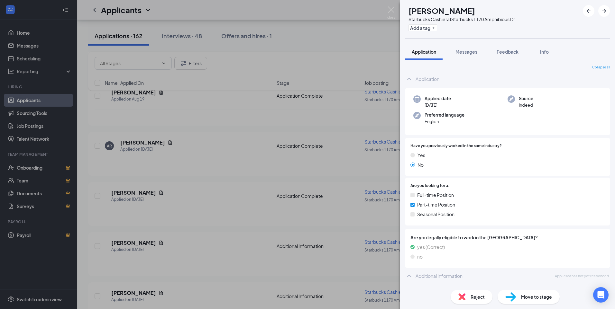
click at [168, 226] on div "MB [PERSON_NAME] Starbucks Cashier at Starbucks 1170 Amphibious Dr. Add a tag A…" at bounding box center [307, 154] width 615 height 309
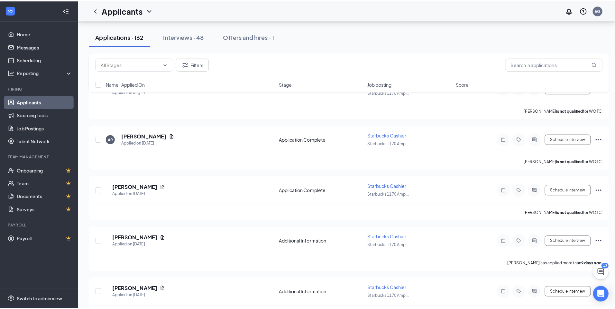
scroll to position [1807, 0]
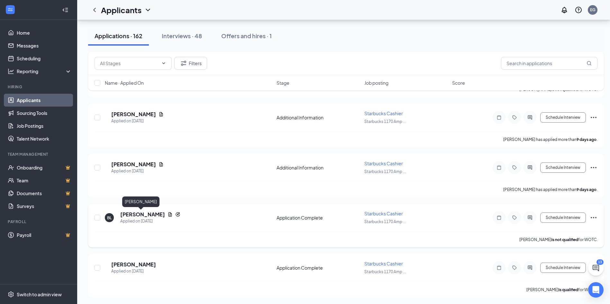
click at [136, 215] on h5 "[PERSON_NAME]" at bounding box center [142, 214] width 45 height 7
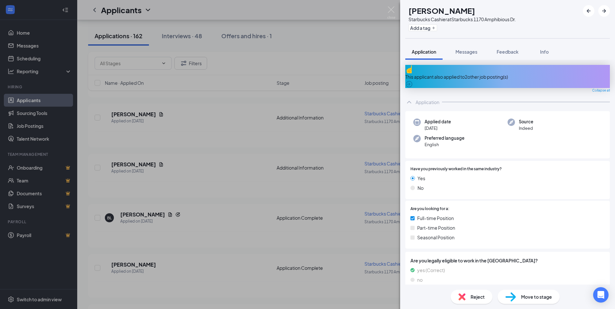
scroll to position [64, 0]
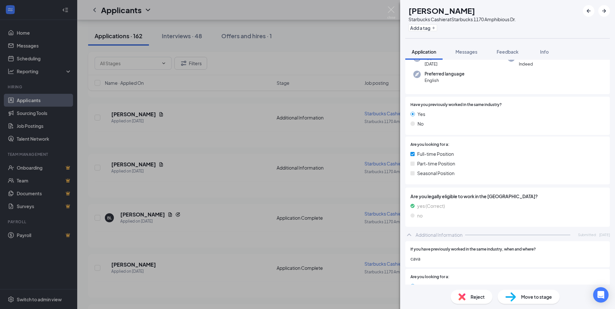
click at [188, 249] on div "[PERSON_NAME] Starbucks Cashier at Starbucks 1170 Amphibious Dr. Add a tag Appl…" at bounding box center [307, 154] width 615 height 309
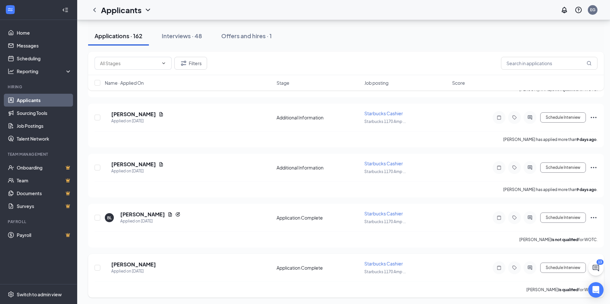
click at [141, 264] on h5 "[PERSON_NAME]" at bounding box center [133, 264] width 45 height 7
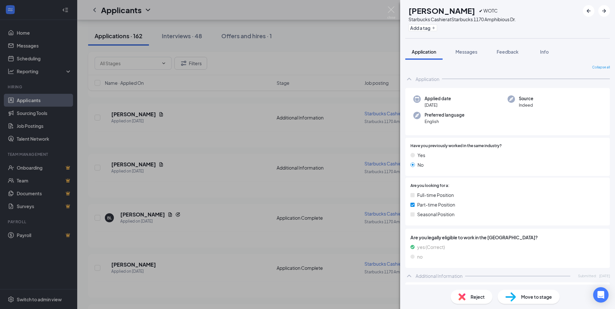
click at [234, 237] on div "DJ [PERSON_NAME] ✔ WOTC Starbucks Cashier at Starbucks 1170 Amphibious Dr. Add …" at bounding box center [307, 154] width 615 height 309
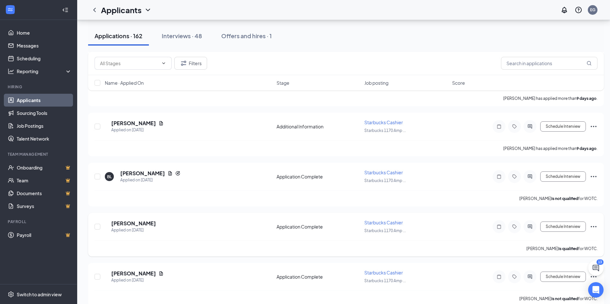
scroll to position [1858, 0]
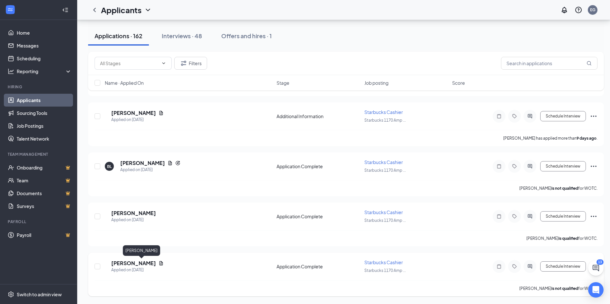
click at [135, 264] on h5 "[PERSON_NAME]" at bounding box center [133, 263] width 45 height 7
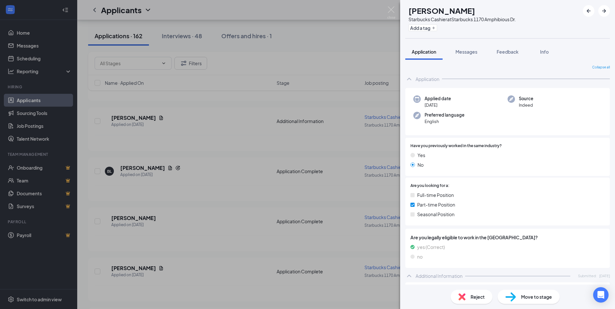
drag, startPoint x: 207, startPoint y: 247, endPoint x: 230, endPoint y: 241, distance: 23.3
click at [208, 246] on div "WH [PERSON_NAME] Cashier at Starbucks 1170 Amphibious Dr. Add a tag Application…" at bounding box center [307, 154] width 615 height 309
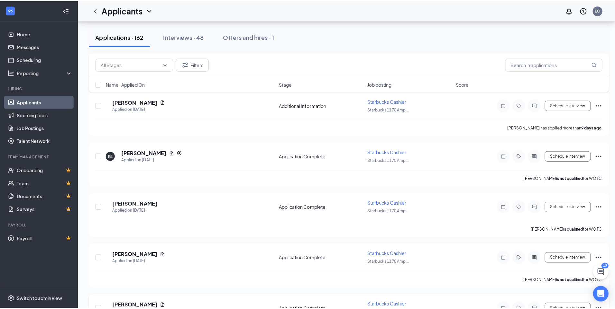
scroll to position [1950, 0]
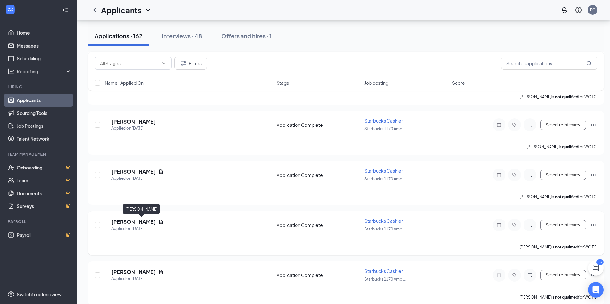
click at [135, 222] on h5 "[PERSON_NAME]" at bounding box center [133, 222] width 45 height 7
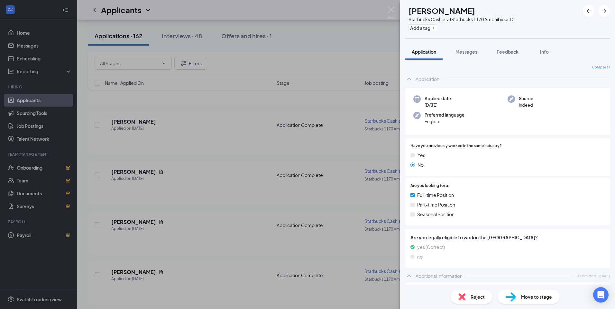
click at [218, 211] on div "DW Dakota [PERSON_NAME] Starbucks Cashier at Starbucks 1170 Amphibious Dr. Add …" at bounding box center [307, 154] width 615 height 309
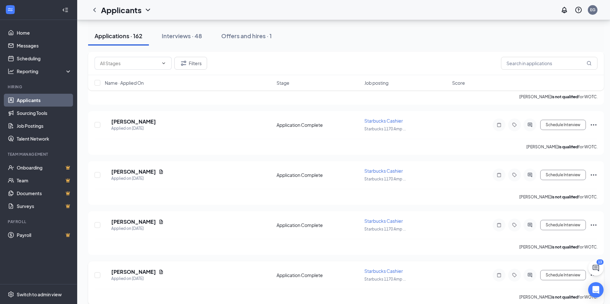
click at [132, 271] on h5 "[PERSON_NAME]" at bounding box center [133, 272] width 45 height 7
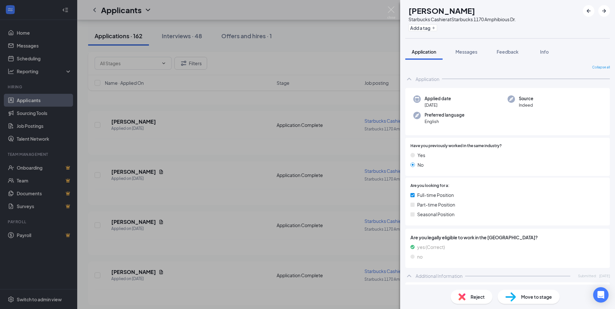
click at [257, 206] on div "[PERSON_NAME] Starbucks Cashier at Starbucks 1170 Amphibious Dr. Add a tag Appl…" at bounding box center [307, 154] width 615 height 309
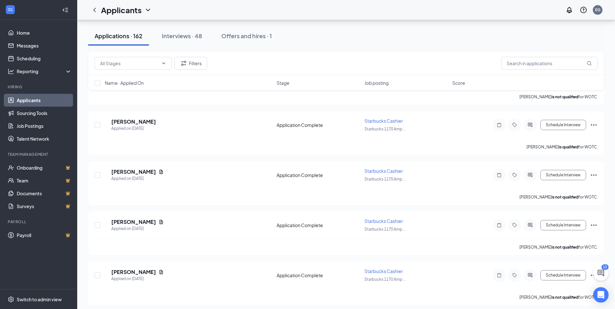
scroll to position [2014, 0]
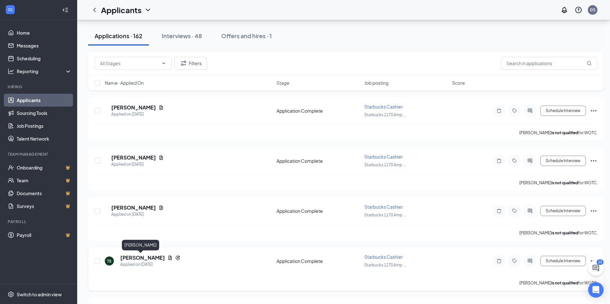
click at [130, 260] on h5 "[PERSON_NAME]" at bounding box center [142, 258] width 45 height 7
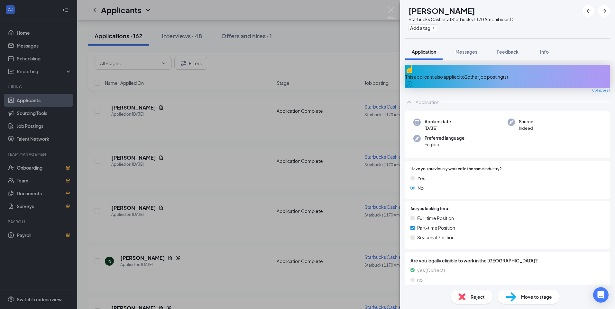
click at [247, 250] on div "TS [PERSON_NAME] Starbucks Cashier at Starbucks 1170 Amphibious Dr. Add a tag A…" at bounding box center [307, 154] width 615 height 309
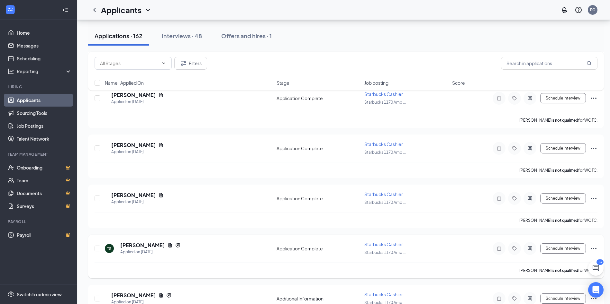
scroll to position [2078, 0]
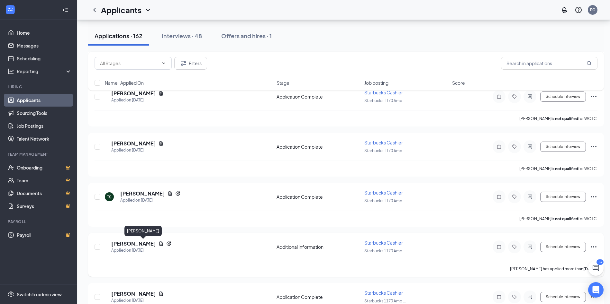
click at [125, 244] on h5 "[PERSON_NAME]" at bounding box center [133, 243] width 45 height 7
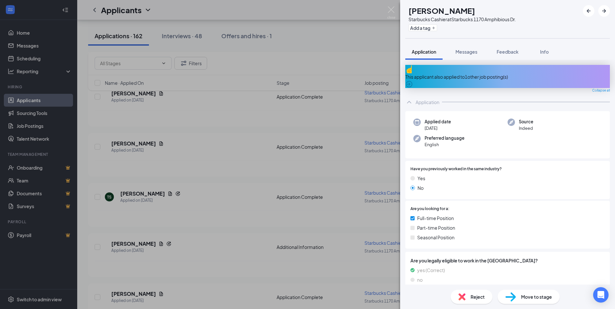
click at [242, 232] on div "EM [PERSON_NAME] Starbucks Cashier at Starbucks 1170 Amphibious Dr. Add a tag A…" at bounding box center [307, 154] width 615 height 309
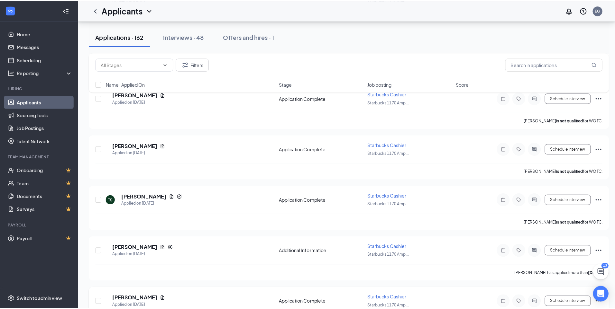
scroll to position [2143, 0]
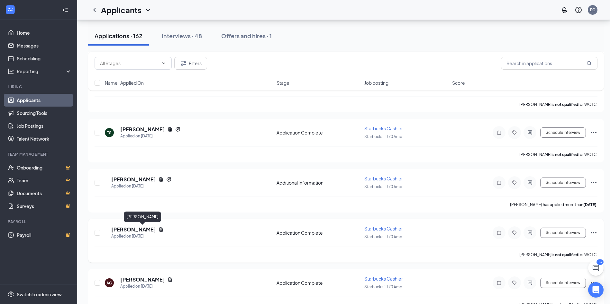
click at [131, 230] on h5 "[PERSON_NAME]" at bounding box center [133, 229] width 45 height 7
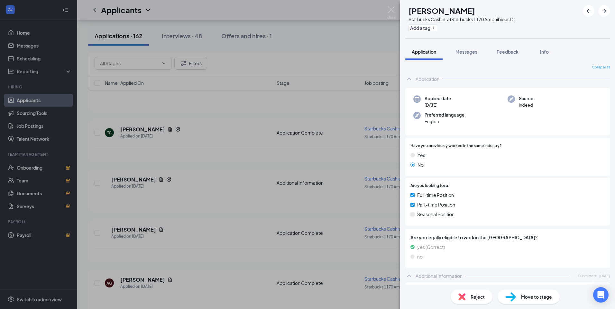
click at [241, 216] on div "JA [PERSON_NAME] Starbucks Cashier at Starbucks 1170 Amphibious Dr. Add a tag A…" at bounding box center [307, 154] width 615 height 309
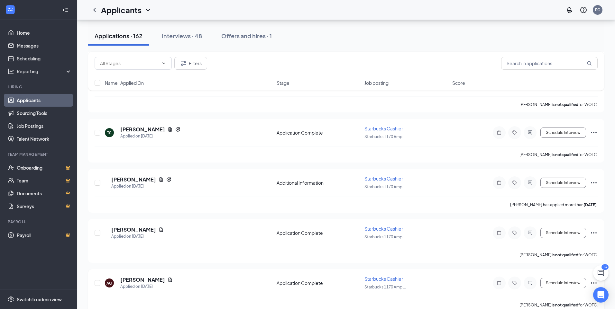
click at [127, 282] on h5 "[PERSON_NAME]" at bounding box center [142, 279] width 45 height 7
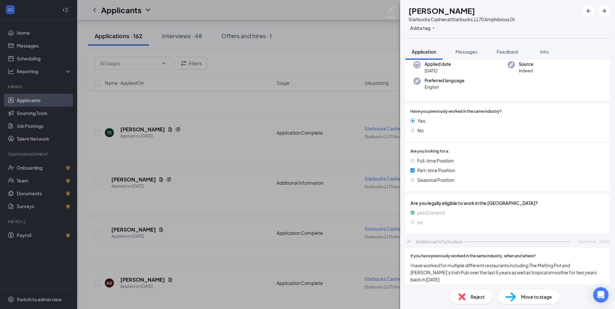
scroll to position [96, 0]
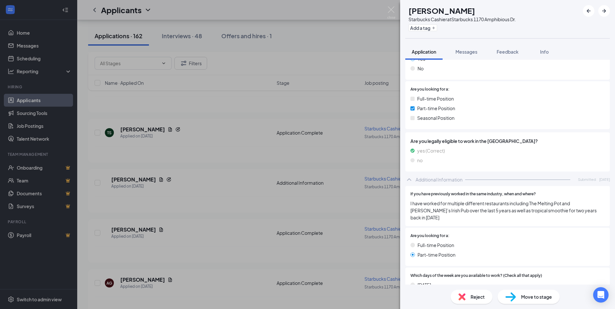
click at [227, 221] on div "AG [PERSON_NAME] Starbucks Cashier at Starbucks 1170 Amphibious Dr. Add a tag A…" at bounding box center [307, 154] width 615 height 309
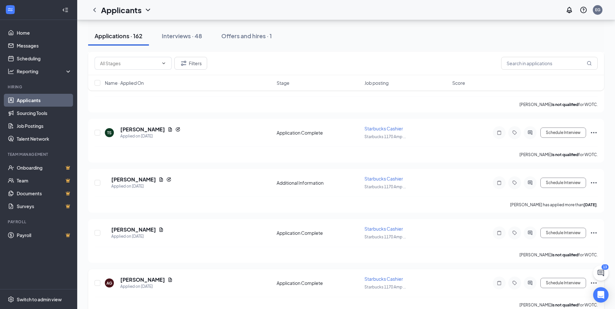
click at [134, 282] on h5 "[PERSON_NAME]" at bounding box center [142, 279] width 45 height 7
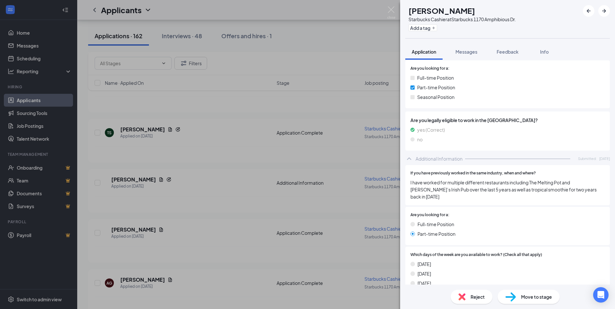
scroll to position [129, 0]
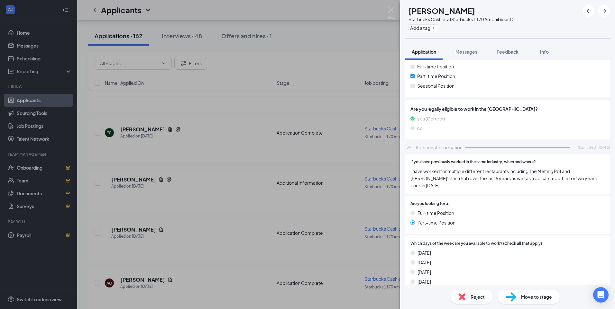
click at [242, 247] on div "AG [PERSON_NAME] Starbucks Cashier at Starbucks 1170 Amphibious Dr. Add a tag A…" at bounding box center [307, 154] width 615 height 309
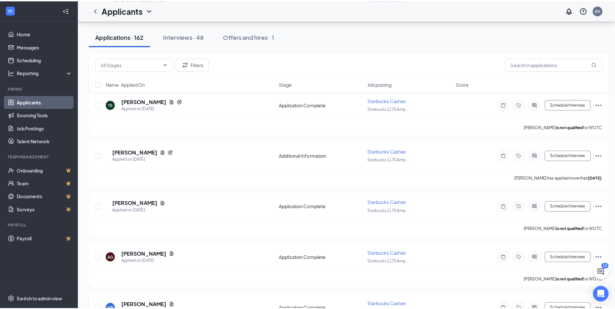
scroll to position [2239, 0]
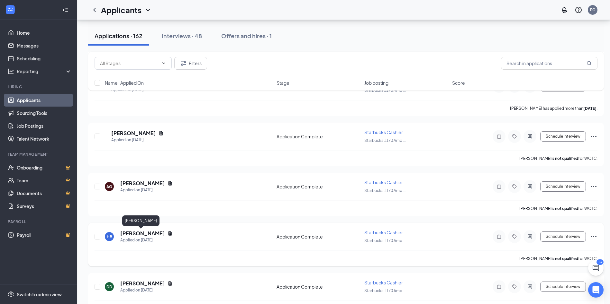
click at [144, 234] on h5 "[PERSON_NAME]" at bounding box center [142, 233] width 45 height 7
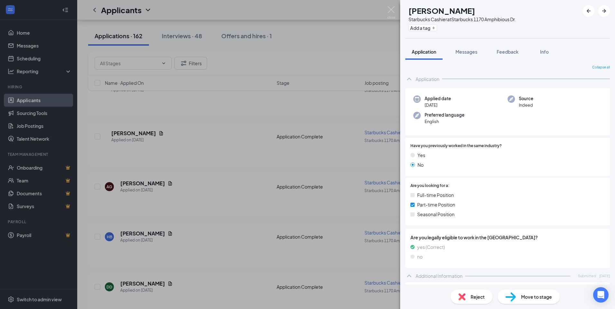
drag, startPoint x: 287, startPoint y: 223, endPoint x: 193, endPoint y: 268, distance: 104.7
click at [287, 223] on div "HB [PERSON_NAME] Starbucks Cashier at Starbucks 1170 Amphibious Dr. Add a tag A…" at bounding box center [307, 154] width 615 height 309
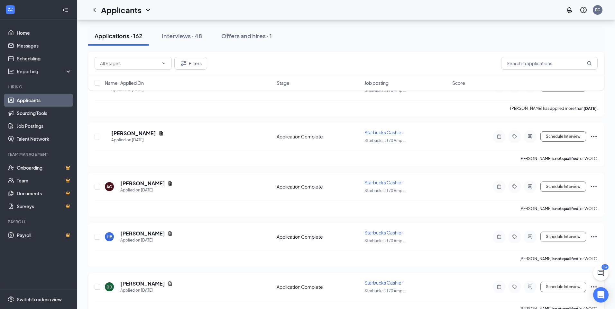
click at [138, 283] on h5 "[PERSON_NAME]" at bounding box center [142, 283] width 45 height 7
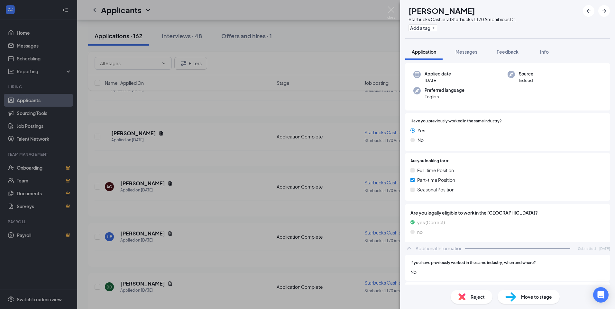
scroll to position [32, 0]
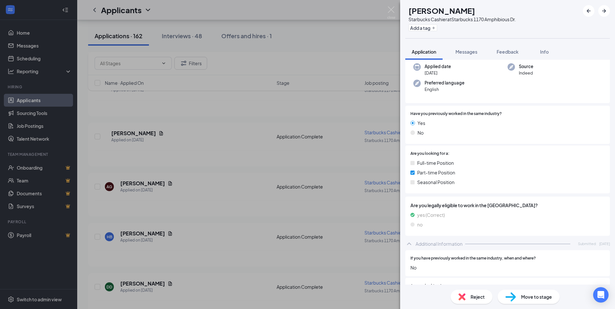
click at [231, 255] on div "DD [PERSON_NAME] Starbucks Cashier at Starbucks 1170 Amphibious Dr. Add a tag A…" at bounding box center [307, 154] width 615 height 309
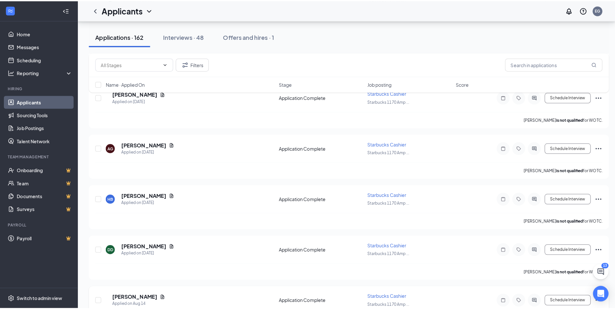
scroll to position [2336, 0]
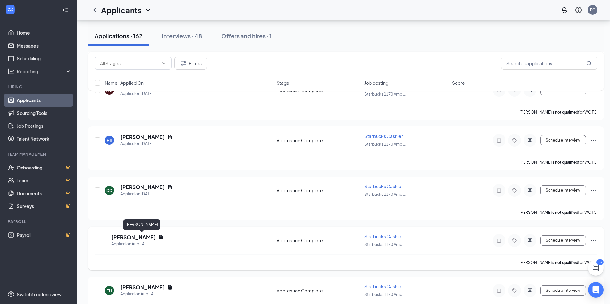
click at [136, 239] on h5 "[PERSON_NAME]" at bounding box center [133, 237] width 45 height 7
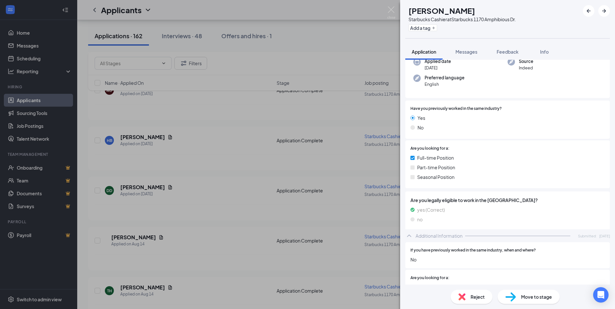
scroll to position [96, 0]
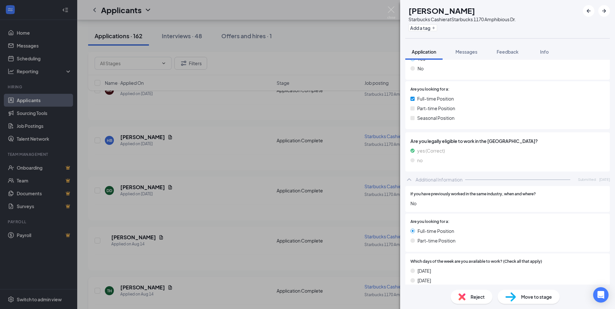
drag, startPoint x: 266, startPoint y: 241, endPoint x: 131, endPoint y: 282, distance: 141.3
click at [266, 240] on div "KF [PERSON_NAME] Starbucks Cashier at Starbucks 1170 Amphibious Dr. Add a tag A…" at bounding box center [307, 154] width 615 height 309
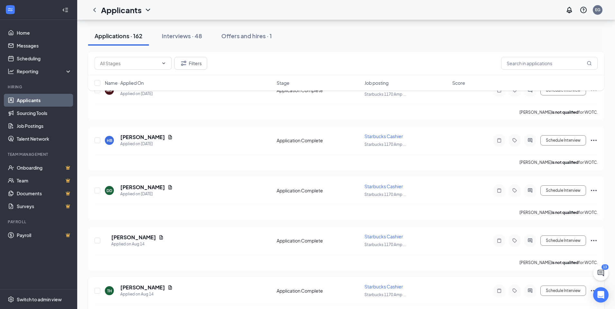
click at [130, 288] on h5 "[PERSON_NAME]" at bounding box center [142, 287] width 45 height 7
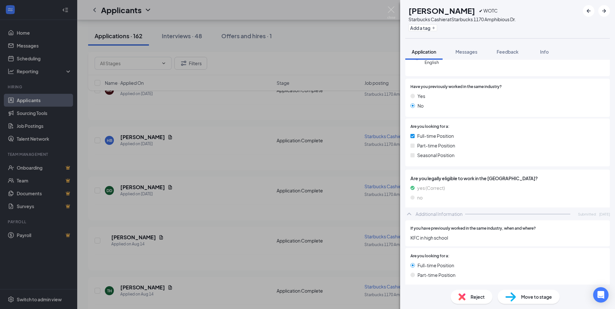
scroll to position [64, 0]
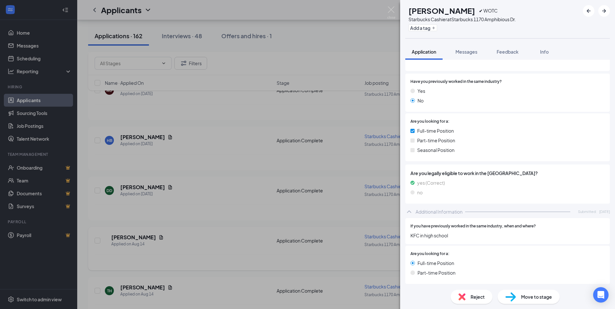
click at [198, 249] on div "TH [PERSON_NAME] ✔ WOTC Starbucks Cashier at Starbucks [STREET_ADDRESS] Add a t…" at bounding box center [307, 154] width 615 height 309
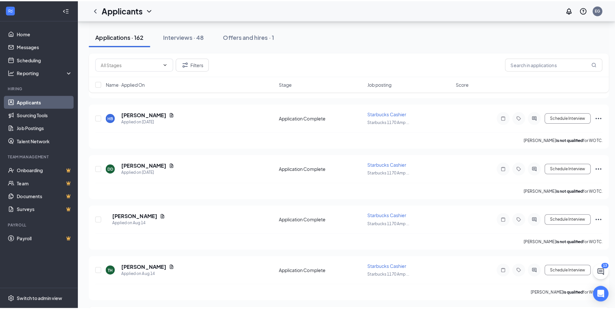
scroll to position [2488, 0]
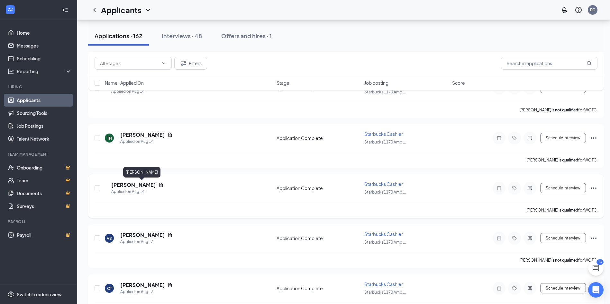
click at [151, 184] on h5 "[PERSON_NAME]" at bounding box center [133, 185] width 45 height 7
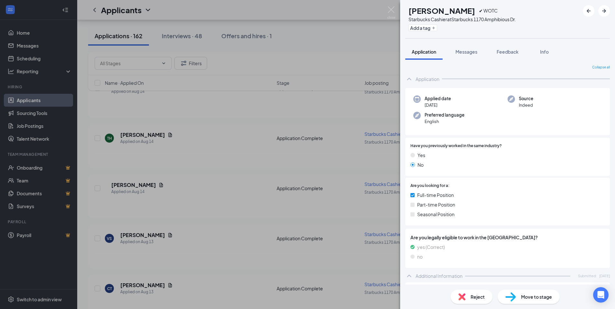
drag, startPoint x: 228, startPoint y: 236, endPoint x: 139, endPoint y: 232, distance: 89.1
click at [228, 236] on div "DW [PERSON_NAME] ✔ WOTC Starbucks Cashier at Starbucks 1170 Amphibious Dr. Add …" at bounding box center [307, 154] width 615 height 309
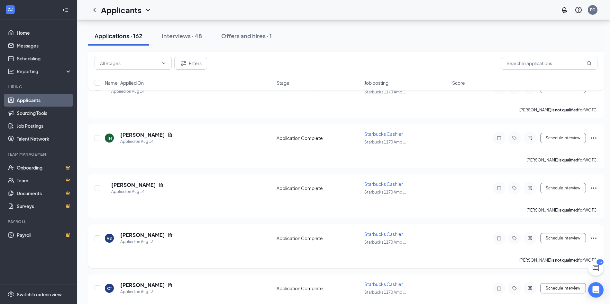
click at [136, 236] on h5 "[PERSON_NAME]" at bounding box center [142, 235] width 45 height 7
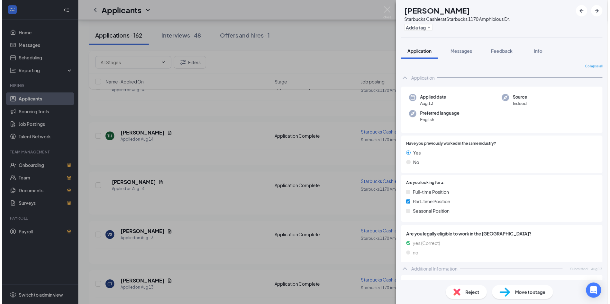
scroll to position [96, 0]
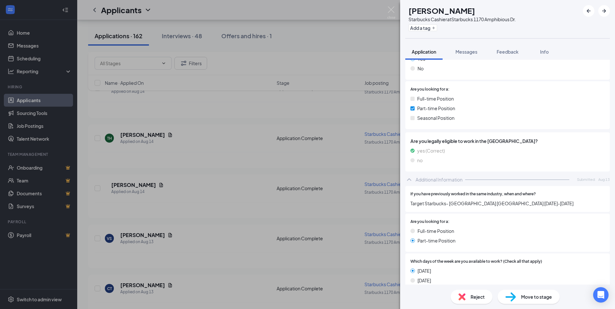
click at [222, 222] on div "VS [PERSON_NAME] Starbucks Cashier at Starbucks 1170 Amphibious Dr. Add a tag A…" at bounding box center [307, 154] width 615 height 309
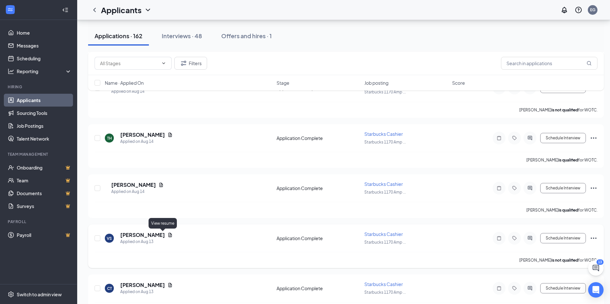
click at [168, 235] on icon "Document" at bounding box center [170, 235] width 4 height 4
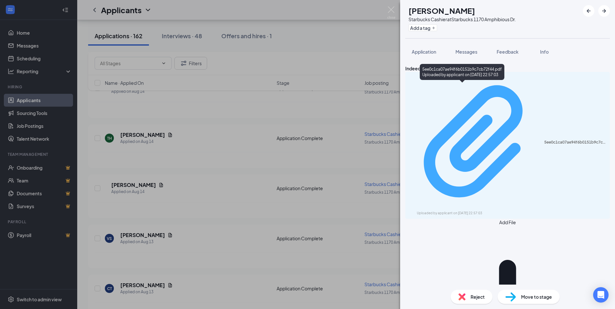
click at [544, 140] on div "5ee0c1ca07ae94f6b0151b9c7cb72f44.pdf" at bounding box center [575, 142] width 62 height 5
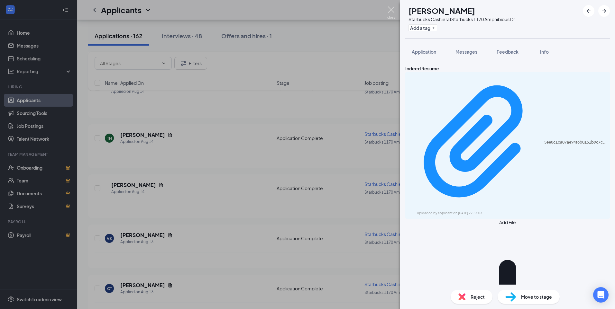
click at [394, 11] on img at bounding box center [391, 12] width 8 height 13
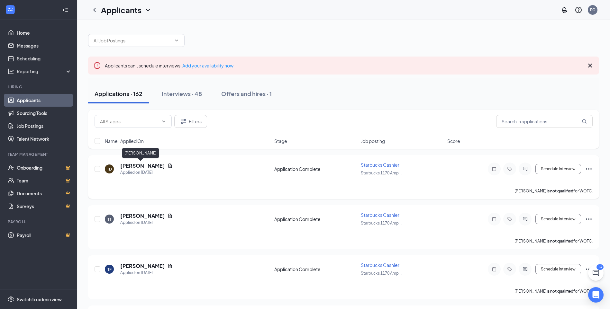
click at [135, 166] on h5 "[PERSON_NAME]" at bounding box center [142, 165] width 45 height 7
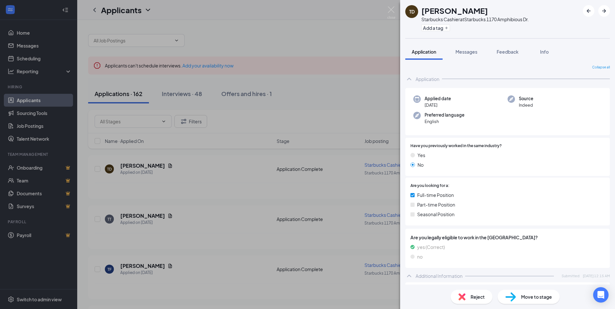
scroll to position [129, 0]
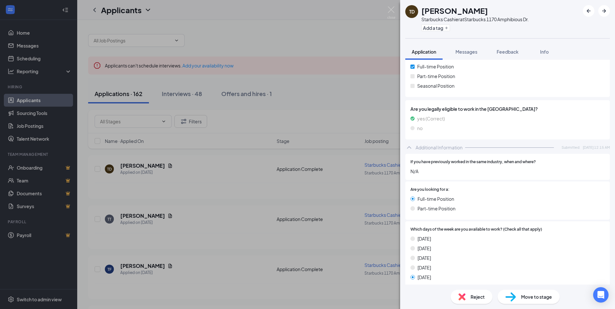
click at [213, 199] on div "TD [PERSON_NAME] Starbucks Cashier at Starbucks 1170 Amphibious Dr. Add a tag A…" at bounding box center [307, 154] width 615 height 309
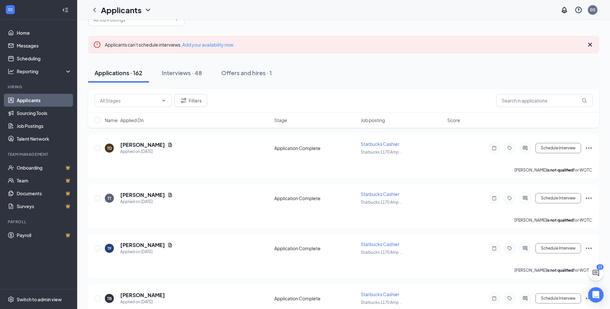
scroll to position [32, 0]
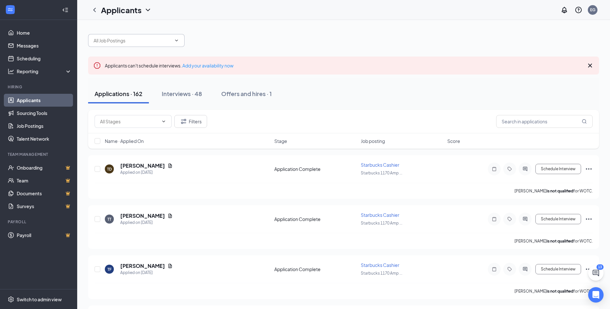
click at [127, 40] on input "text" at bounding box center [133, 40] width 78 height 7
click at [282, 38] on div at bounding box center [343, 37] width 511 height 19
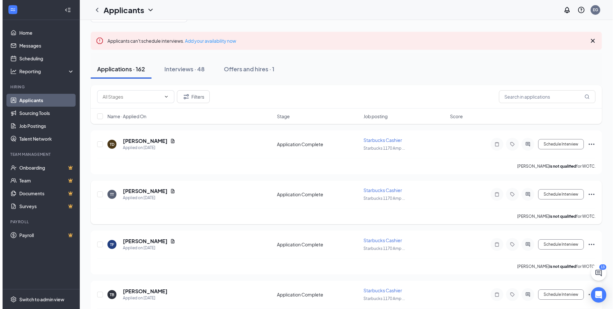
scroll to position [64, 0]
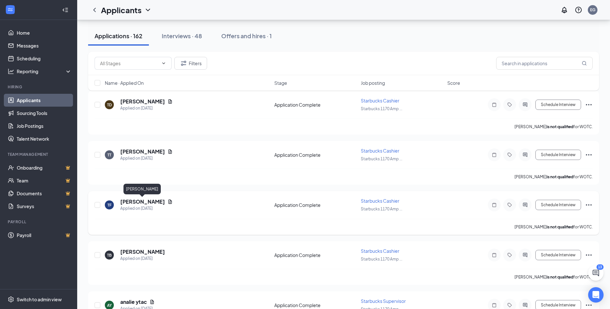
click at [142, 200] on h5 "[PERSON_NAME]" at bounding box center [142, 201] width 45 height 7
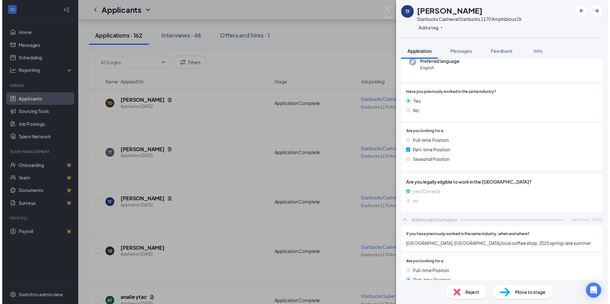
scroll to position [64, 0]
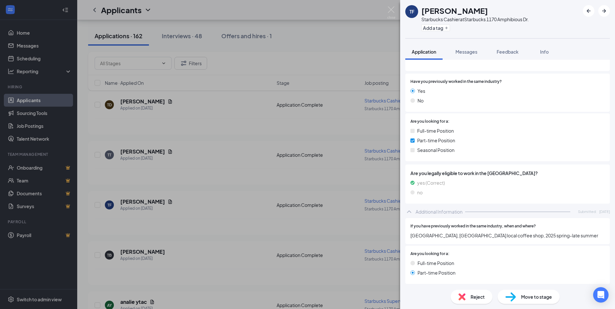
click at [215, 189] on div "TF [PERSON_NAME] Starbucks Cashier at Starbucks [STREET_ADDRESS] Add a tag Appl…" at bounding box center [307, 154] width 615 height 309
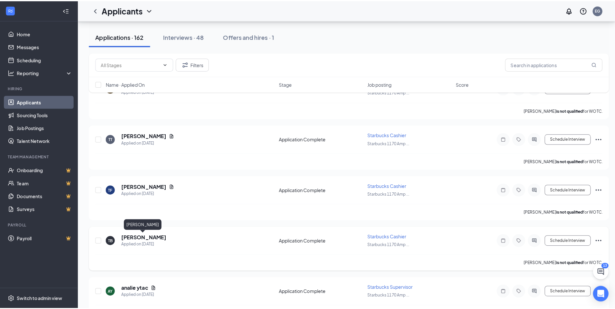
scroll to position [96, 0]
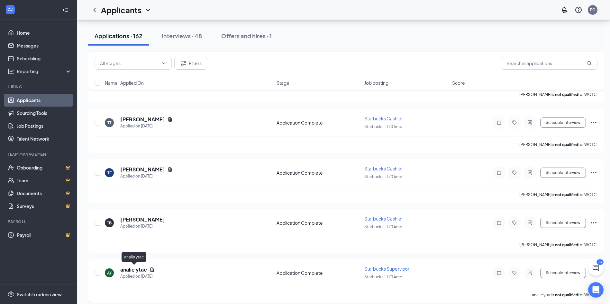
click at [139, 269] on h5 "analie ytac" at bounding box center [133, 270] width 27 height 7
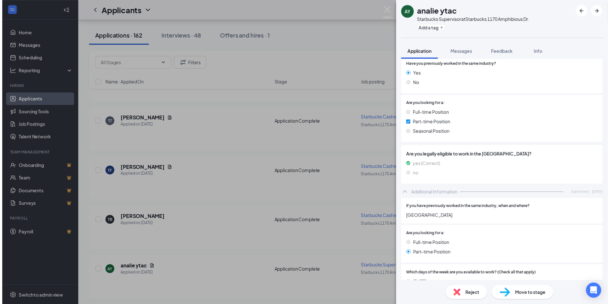
scroll to position [96, 0]
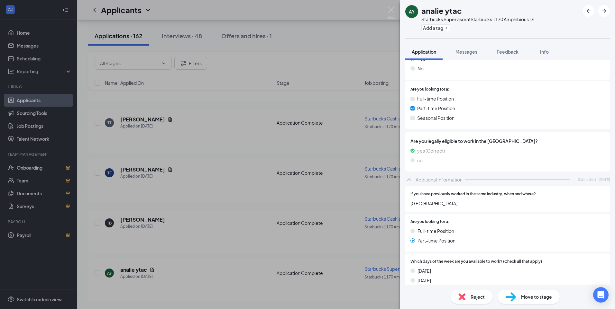
click at [217, 210] on div "AY analie ytac Starbucks Supervisor at Starbucks 1170 Amphibious Dr. Add a tag …" at bounding box center [307, 154] width 615 height 309
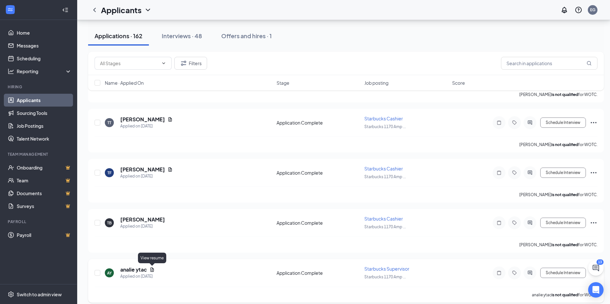
click at [150, 268] on icon "Document" at bounding box center [151, 269] width 5 height 5
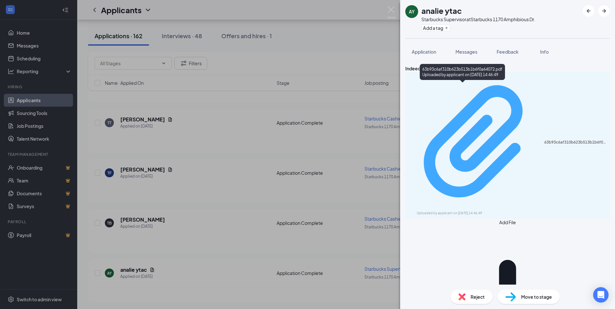
click at [544, 140] on div "63b93c6af310b623b513b1b6f0a64072.pdf" at bounding box center [575, 142] width 62 height 5
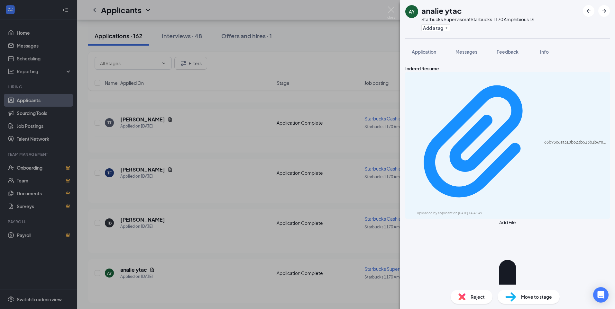
click at [194, 204] on div "AY analie ytac Starbucks Supervisor at Starbucks 1170 Amphibious Dr. Add a tag …" at bounding box center [307, 154] width 615 height 309
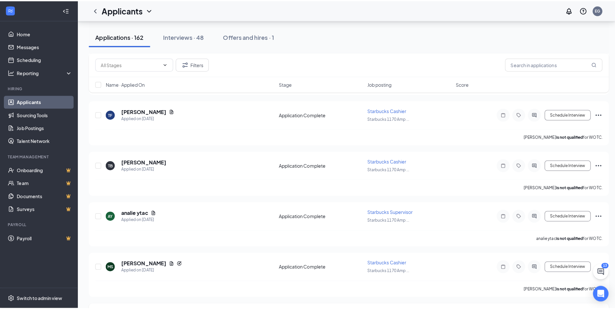
scroll to position [193, 0]
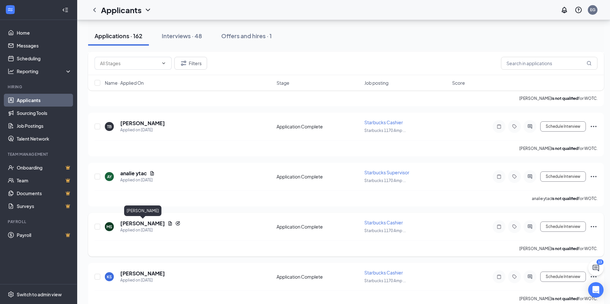
click at [146, 226] on h5 "[PERSON_NAME]" at bounding box center [142, 223] width 45 height 7
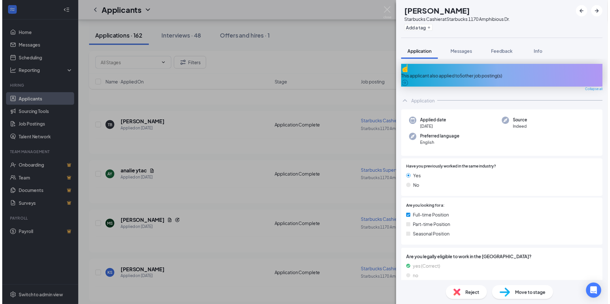
scroll to position [129, 0]
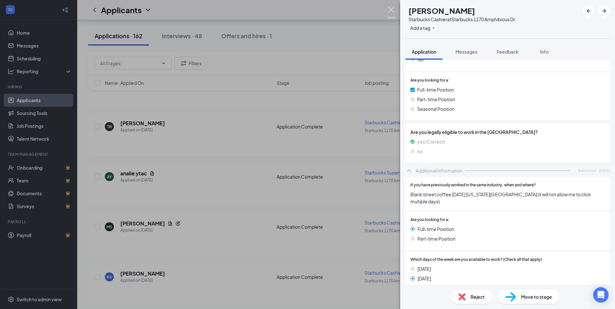
click at [391, 9] on img at bounding box center [391, 12] width 8 height 13
